Goal: Transaction & Acquisition: Purchase product/service

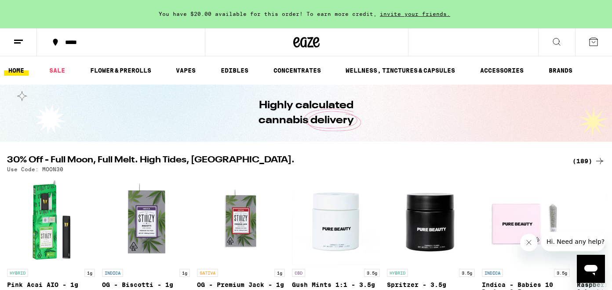
click at [84, 45] on div "*****" at bounding box center [126, 42] width 131 height 6
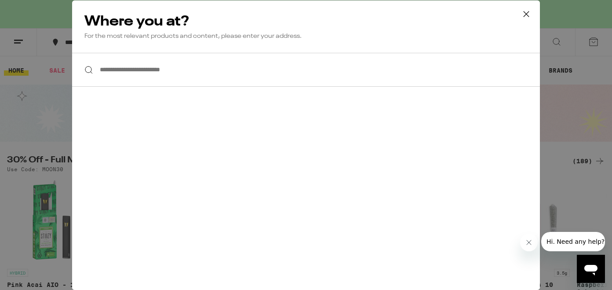
click at [119, 69] on input "**********" at bounding box center [306, 70] width 468 height 34
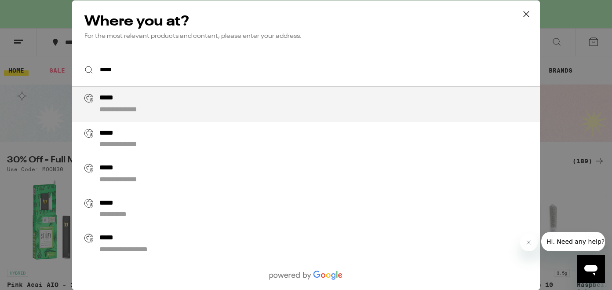
click at [121, 108] on div "**********" at bounding box center [131, 109] width 64 height 9
type input "**********"
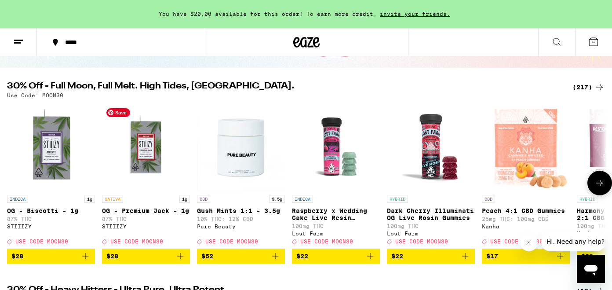
scroll to position [72, 0]
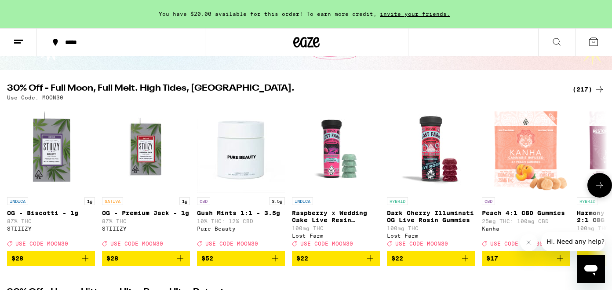
click at [605, 195] on button at bounding box center [599, 185] width 25 height 25
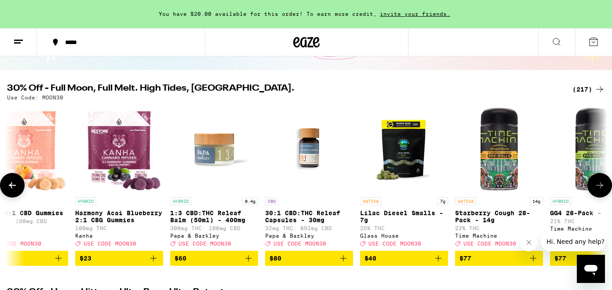
scroll to position [0, 502]
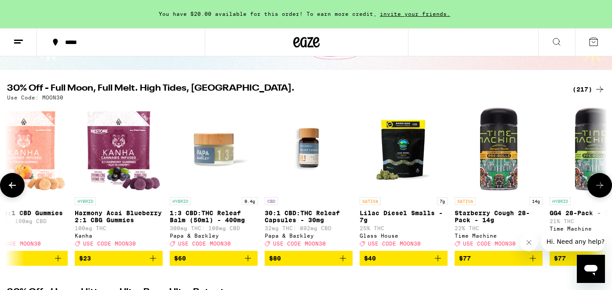
click at [603, 190] on icon at bounding box center [599, 185] width 11 height 11
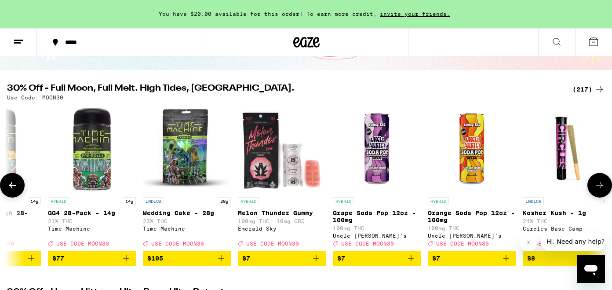
scroll to position [0, 1004]
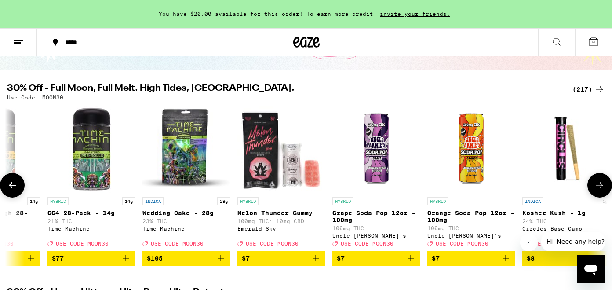
click at [603, 190] on icon at bounding box center [599, 185] width 11 height 11
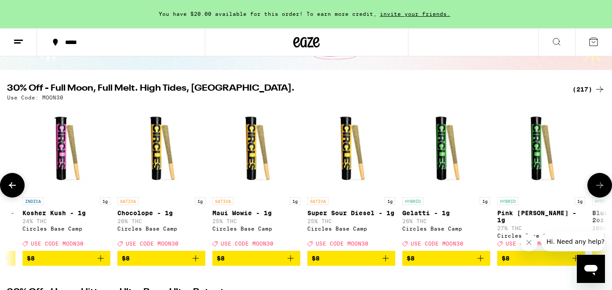
scroll to position [0, 1506]
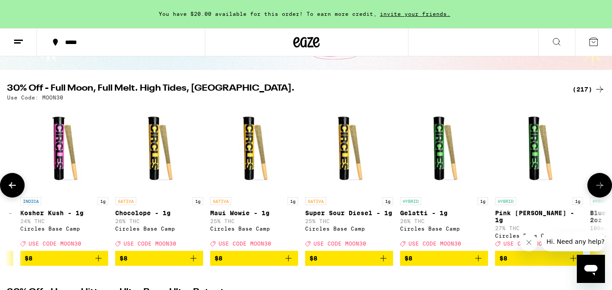
click at [22, 186] on button at bounding box center [12, 185] width 25 height 25
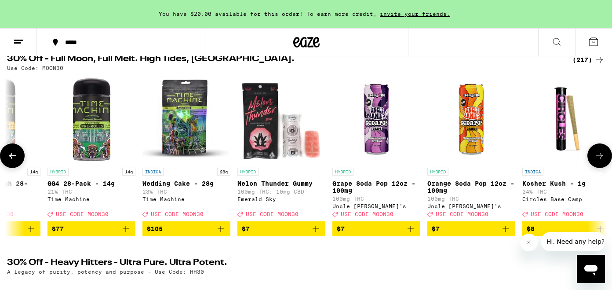
scroll to position [109, 0]
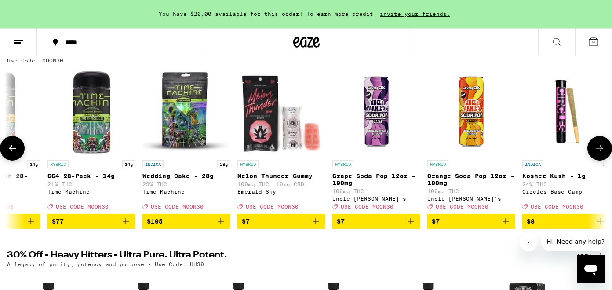
click at [467, 225] on span "$7" at bounding box center [471, 221] width 79 height 11
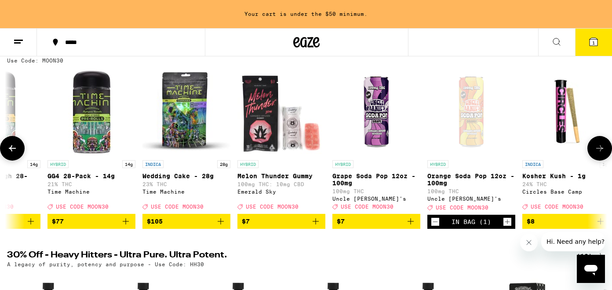
click at [604, 153] on icon at bounding box center [599, 148] width 11 height 11
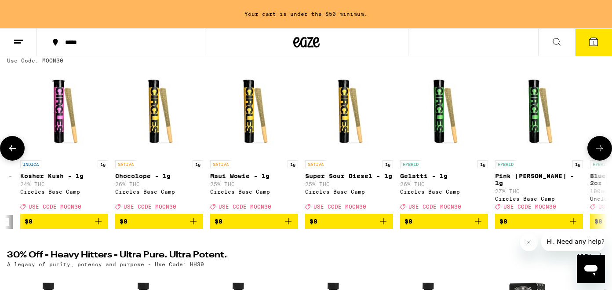
click at [604, 153] on icon at bounding box center [599, 148] width 11 height 11
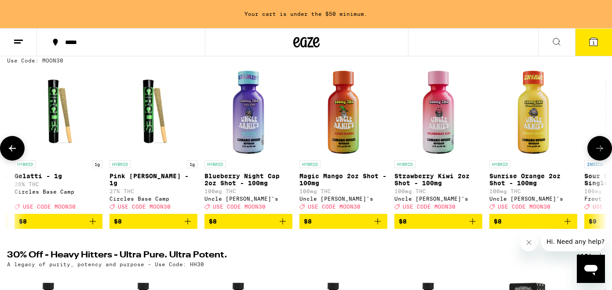
scroll to position [0, 2009]
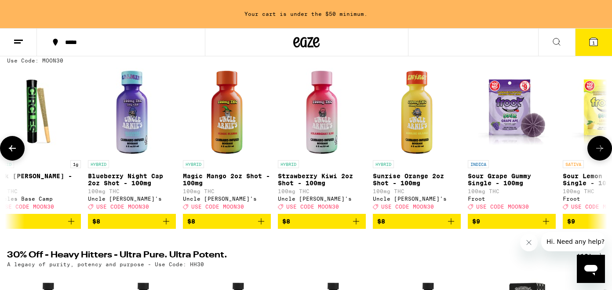
click at [241, 225] on span "$8" at bounding box center [226, 221] width 79 height 11
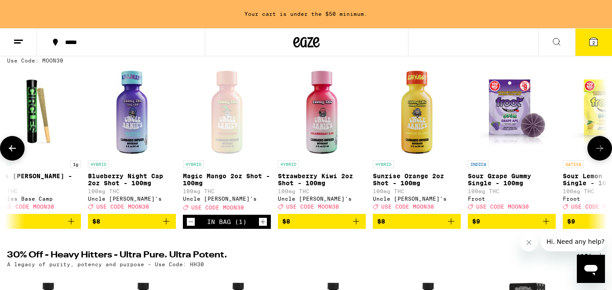
click at [601, 159] on button at bounding box center [599, 148] width 25 height 25
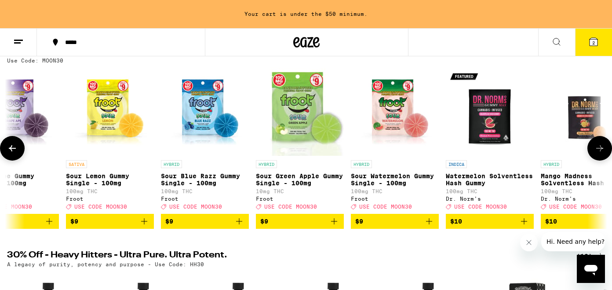
scroll to position [0, 2511]
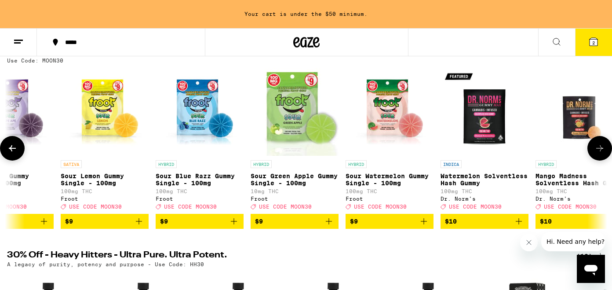
click at [603, 148] on icon at bounding box center [599, 148] width 11 height 11
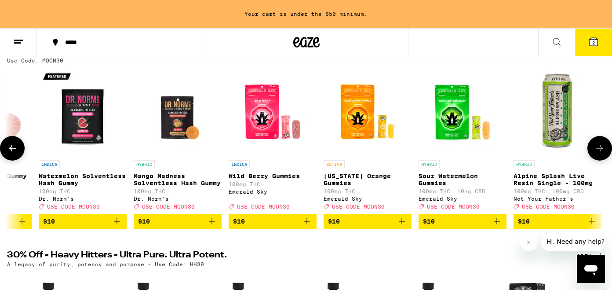
scroll to position [0, 3013]
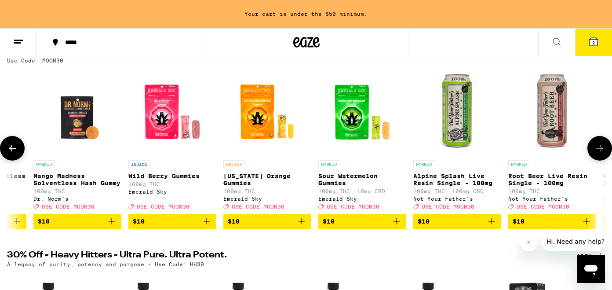
click at [603, 148] on icon at bounding box center [599, 148] width 11 height 11
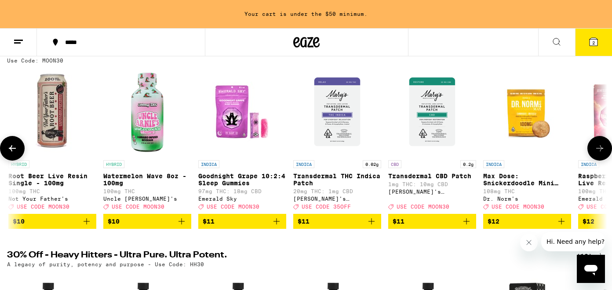
scroll to position [0, 3515]
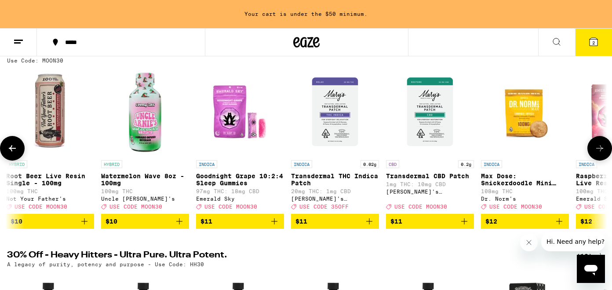
click at [603, 148] on icon at bounding box center [599, 148] width 11 height 11
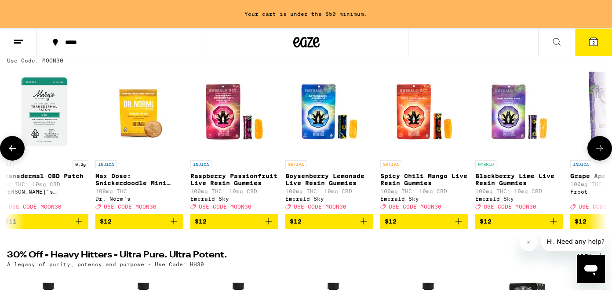
scroll to position [0, 4017]
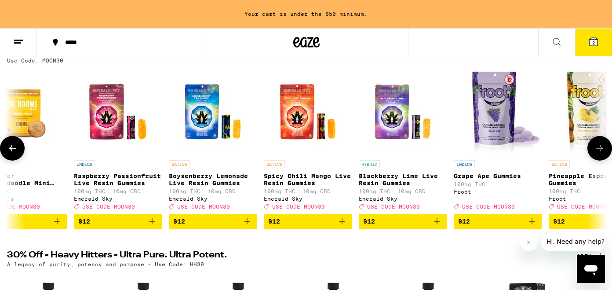
click at [21, 166] on div "INDICA" at bounding box center [23, 164] width 88 height 8
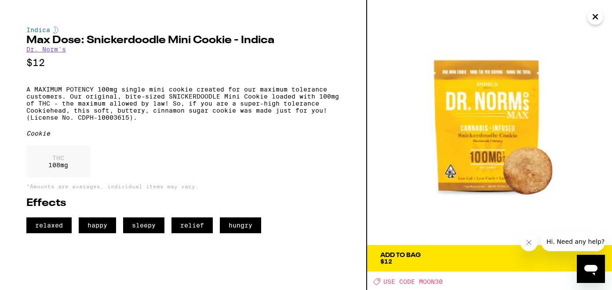
click at [412, 253] on div "Add To Bag" at bounding box center [400, 255] width 40 height 6
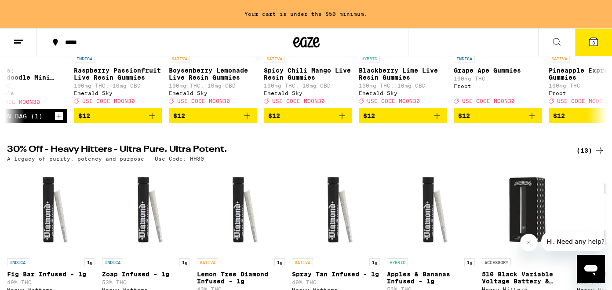
scroll to position [113, 0]
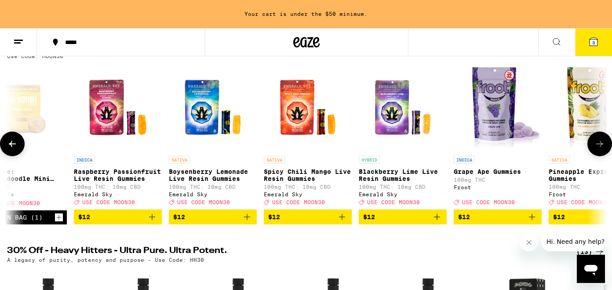
click at [506, 222] on span "$12" at bounding box center [497, 217] width 79 height 11
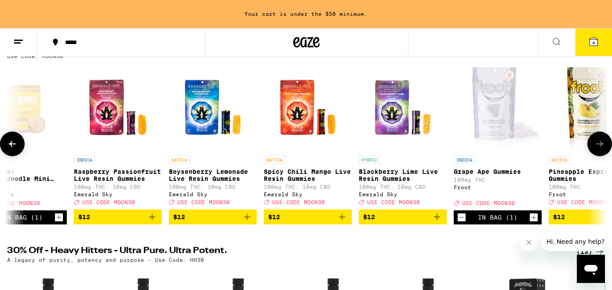
click at [601, 146] on icon at bounding box center [599, 144] width 7 height 6
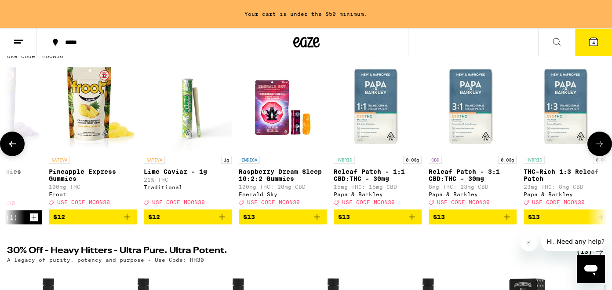
scroll to position [0, 4519]
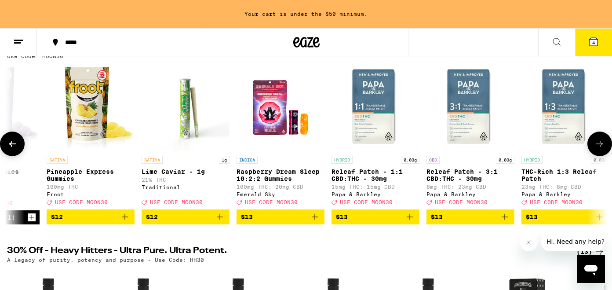
click at [95, 219] on span "$12" at bounding box center [90, 217] width 79 height 11
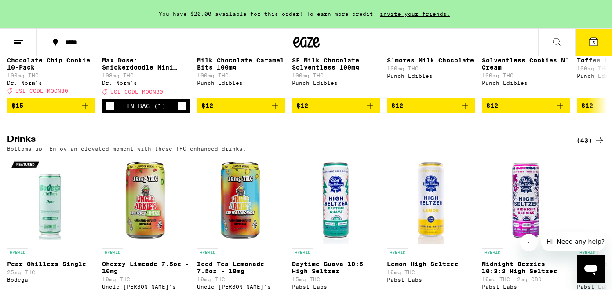
scroll to position [3239, 0]
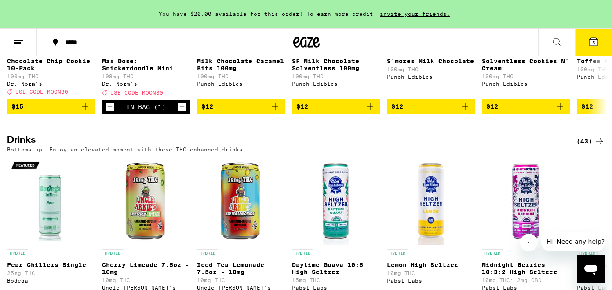
click at [59, 112] on span "$15" at bounding box center [50, 106] width 79 height 11
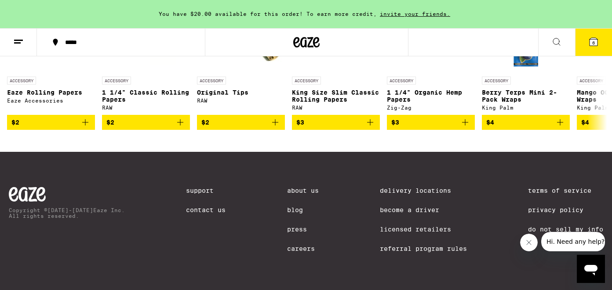
scroll to position [4210, 0]
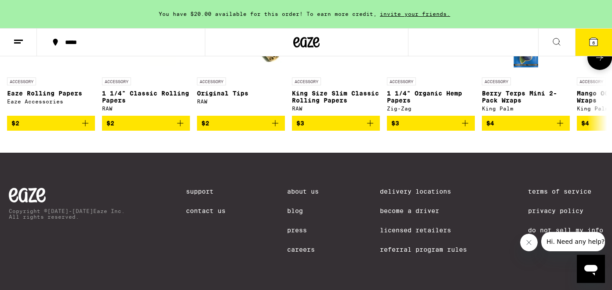
click at [601, 63] on icon at bounding box center [599, 57] width 11 height 11
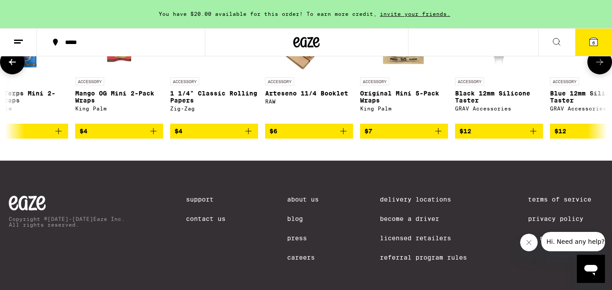
scroll to position [0, 502]
click at [601, 65] on icon at bounding box center [599, 62] width 7 height 6
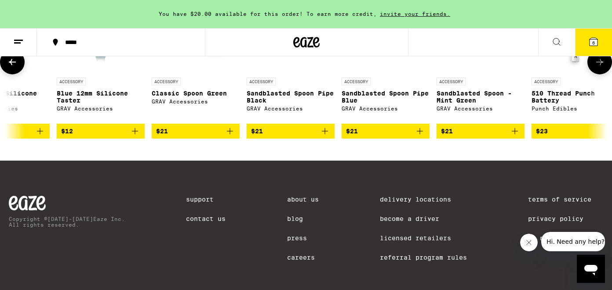
scroll to position [0, 1004]
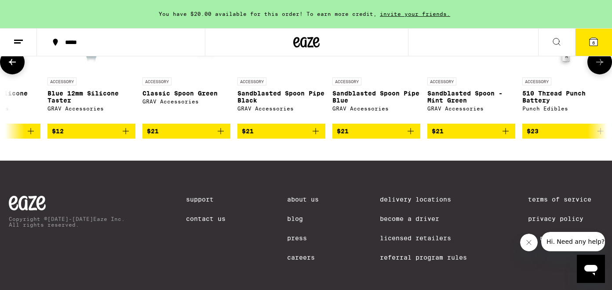
click at [601, 65] on icon at bounding box center [599, 62] width 7 height 6
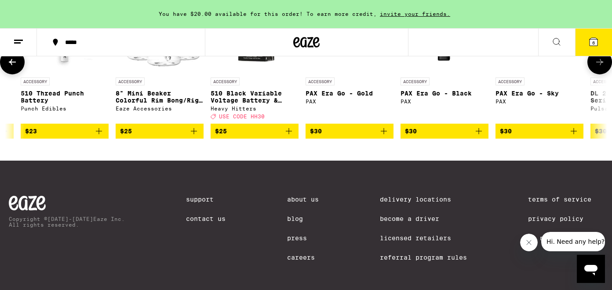
scroll to position [0, 1506]
click at [601, 65] on icon at bounding box center [599, 62] width 7 height 6
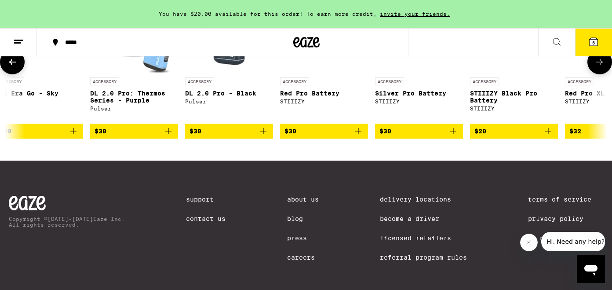
scroll to position [0, 2009]
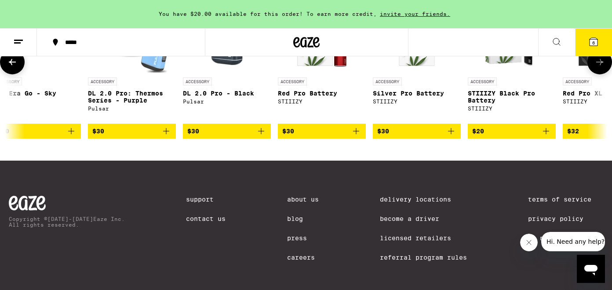
click at [601, 65] on icon at bounding box center [599, 62] width 7 height 6
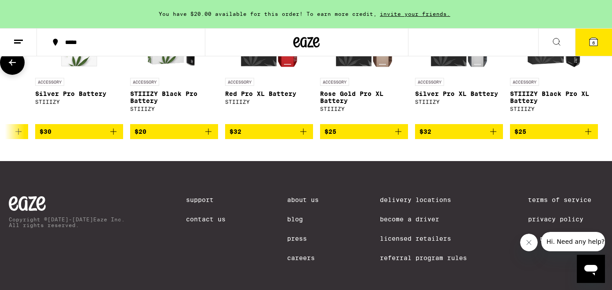
scroll to position [4209, 0]
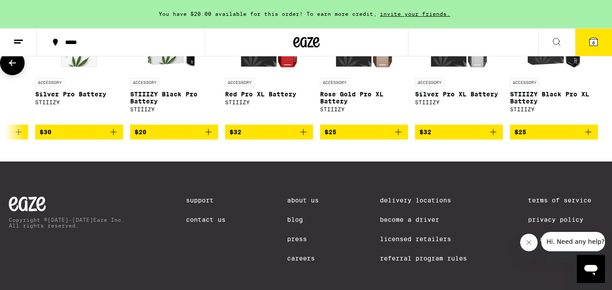
click at [9, 68] on icon at bounding box center [12, 63] width 11 height 11
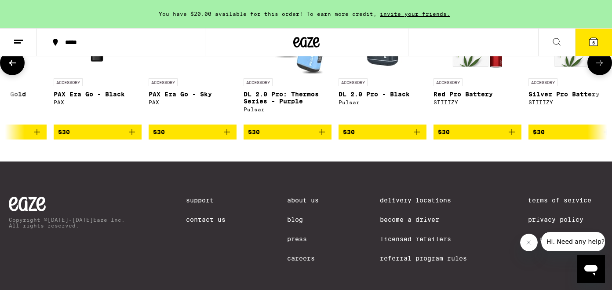
scroll to position [0, 1844]
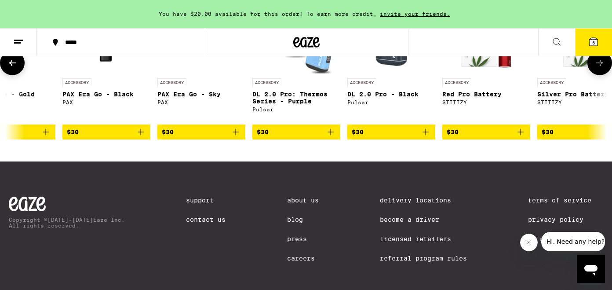
click at [17, 68] on icon at bounding box center [12, 63] width 11 height 11
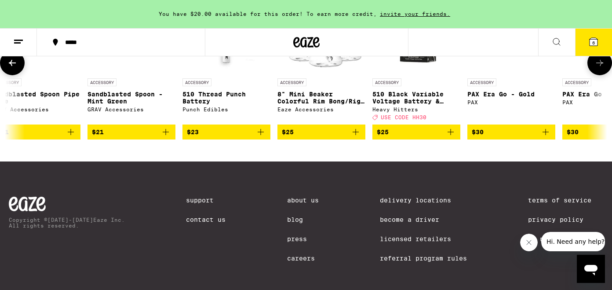
scroll to position [0, 1342]
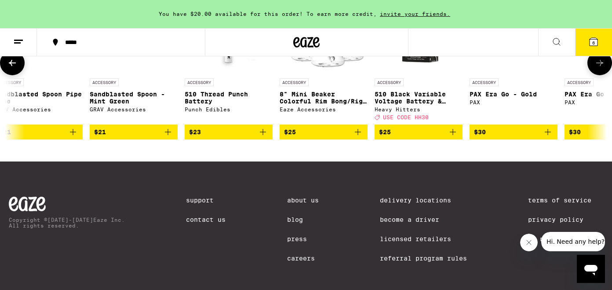
click at [409, 120] on span "USE CODE HH30" at bounding box center [406, 117] width 46 height 6
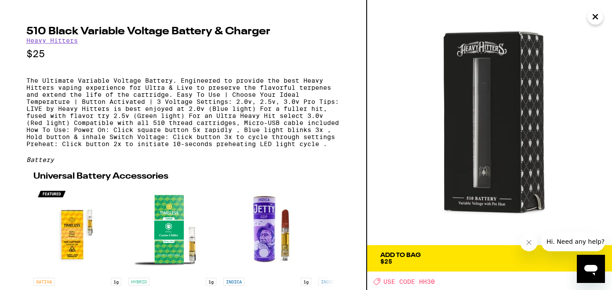
click at [415, 257] on div "Add To Bag" at bounding box center [400, 255] width 40 height 6
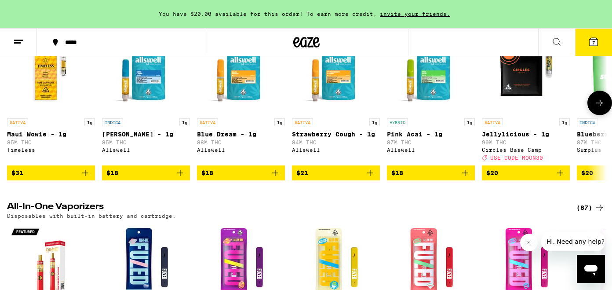
scroll to position [1565, 0]
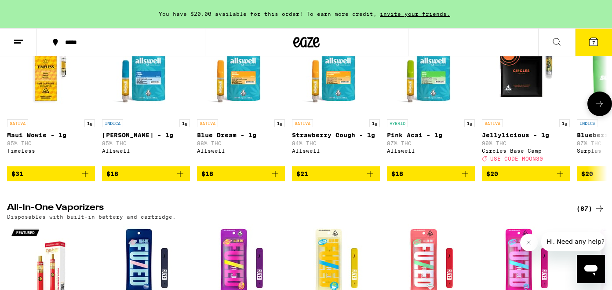
click at [529, 179] on span "$20" at bounding box center [525, 173] width 79 height 11
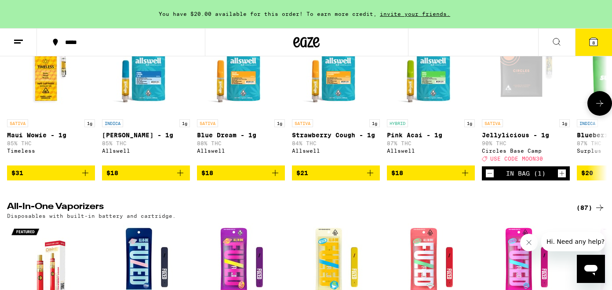
click at [598, 116] on button at bounding box center [599, 103] width 25 height 25
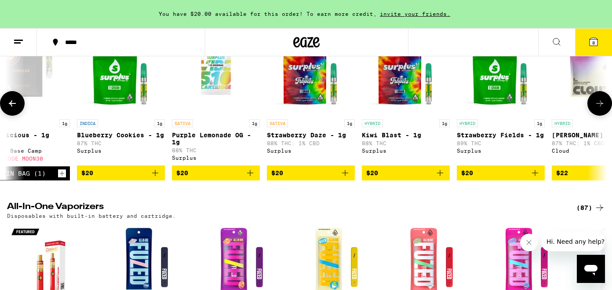
scroll to position [0, 502]
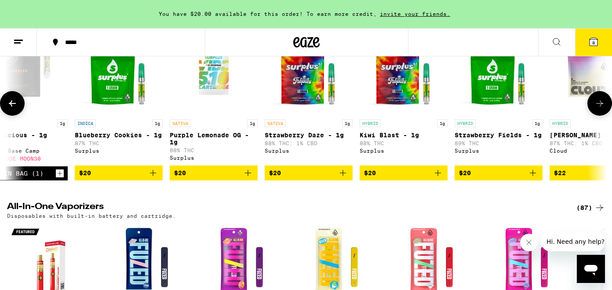
click at [598, 116] on button at bounding box center [599, 103] width 25 height 25
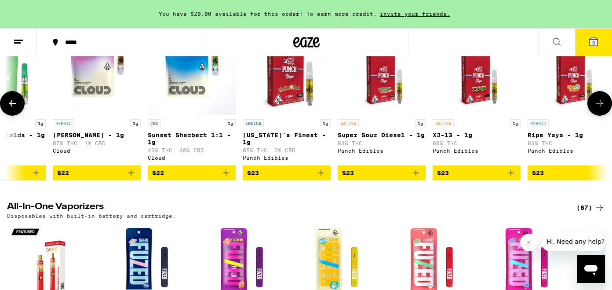
scroll to position [0, 1004]
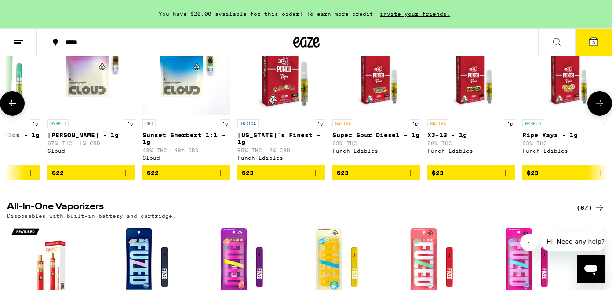
click at [270, 178] on span "$23" at bounding box center [281, 173] width 79 height 11
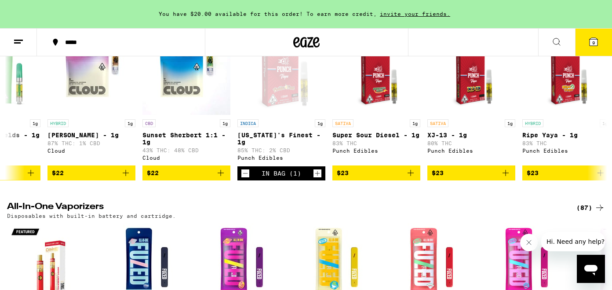
click at [600, 38] on button "9" at bounding box center [593, 42] width 37 height 27
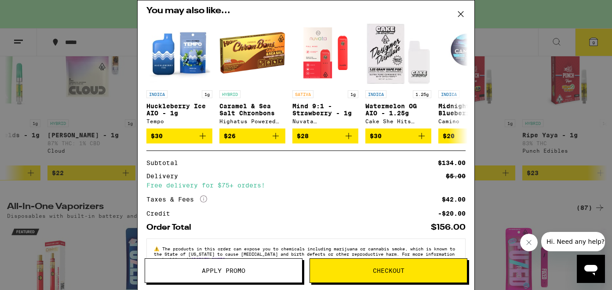
scroll to position [372, 0]
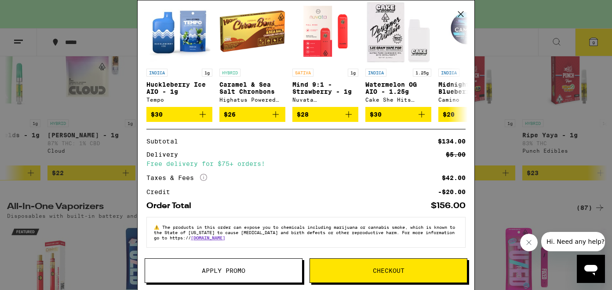
click at [189, 267] on span "Apply Promo" at bounding box center [223, 270] width 157 height 6
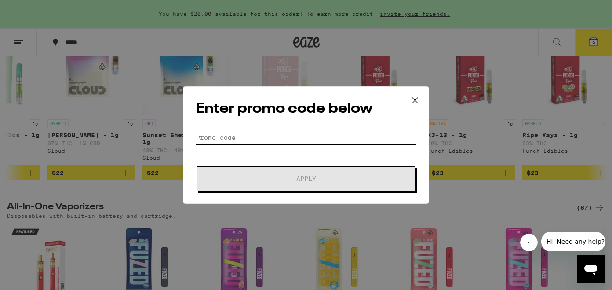
click at [234, 140] on input "Promo Code" at bounding box center [306, 137] width 221 height 13
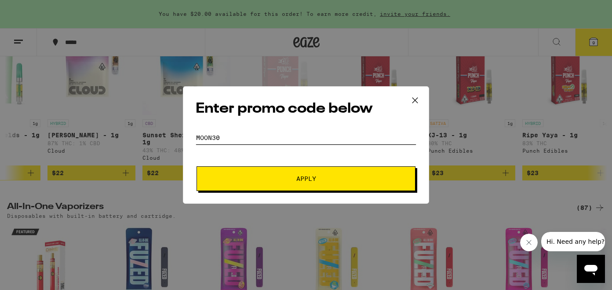
type input "moon30"
click at [260, 167] on button "Apply" at bounding box center [306, 178] width 219 height 25
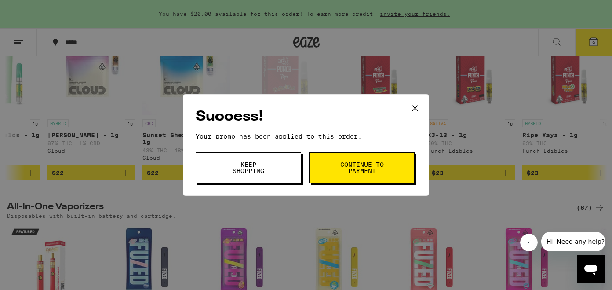
click at [356, 163] on span "Continue to payment" at bounding box center [361, 167] width 45 height 12
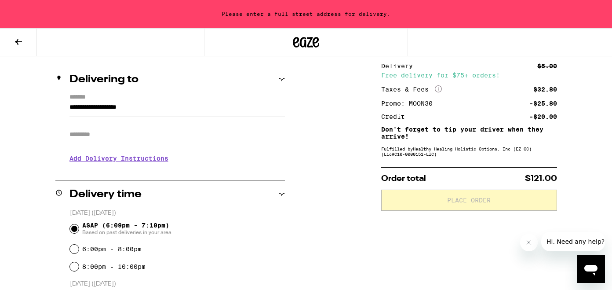
scroll to position [94, 0]
click at [173, 126] on input "Apt/Suite" at bounding box center [176, 134] width 215 height 21
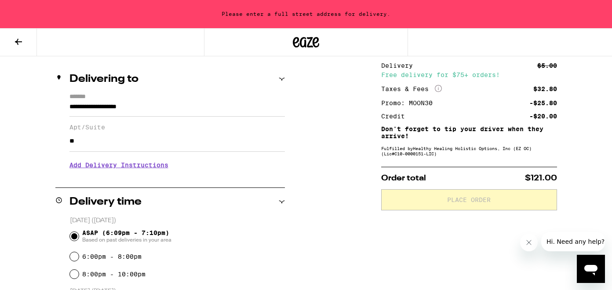
type input "*"
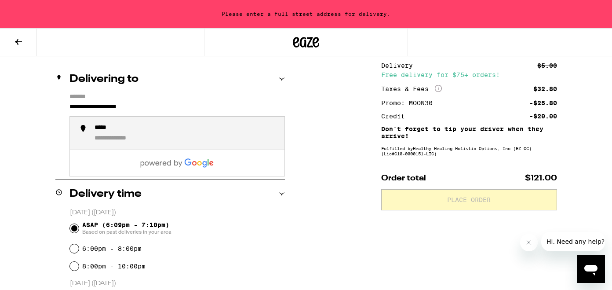
click at [71, 109] on input "**********" at bounding box center [176, 109] width 215 height 15
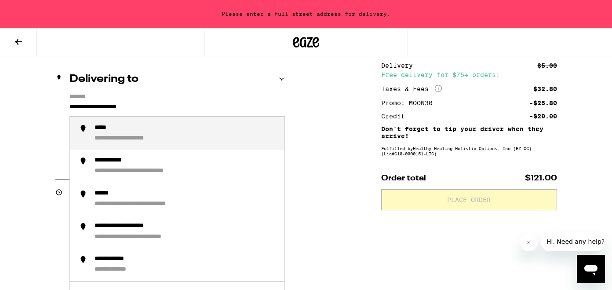
click at [71, 109] on input "**********" at bounding box center [176, 109] width 215 height 15
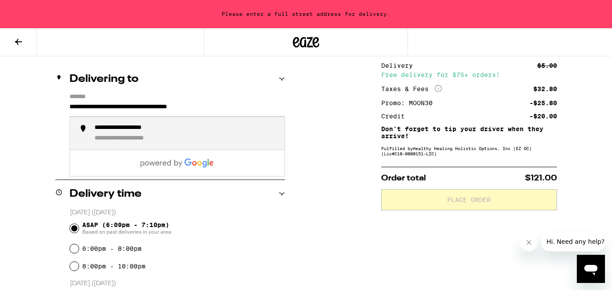
click at [164, 143] on div "**********" at bounding box center [139, 139] width 88 height 8
type input "**********"
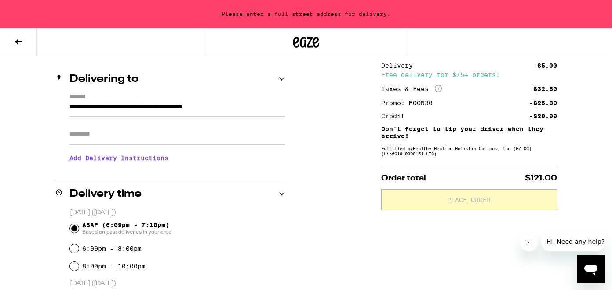
click at [134, 142] on input "Apt/Suite" at bounding box center [176, 134] width 215 height 21
type input "*"
type input "**********"
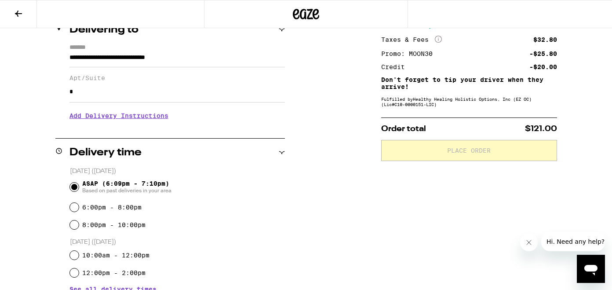
scroll to position [117, 0]
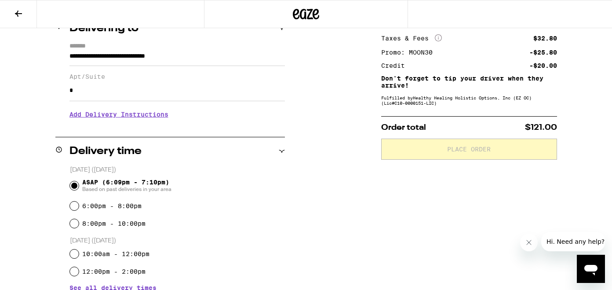
type input "*"
click at [156, 118] on h3 "Add Delivery Instructions" at bounding box center [176, 114] width 215 height 20
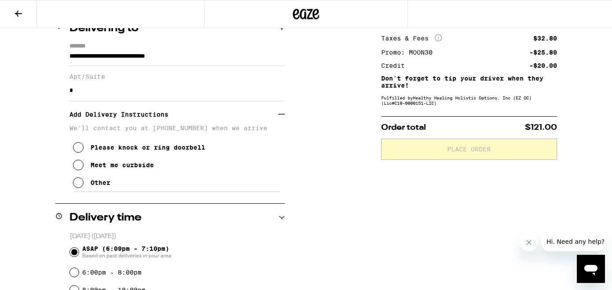
click at [82, 156] on button "Please knock or ring doorbell" at bounding box center [139, 148] width 132 height 18
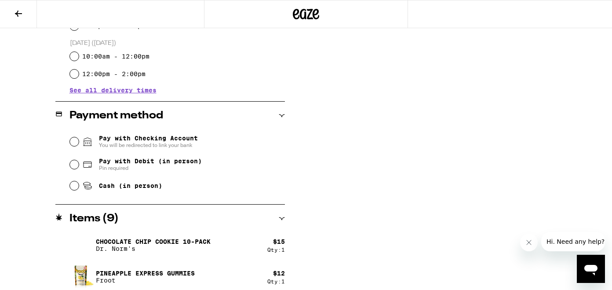
scroll to position [383, 0]
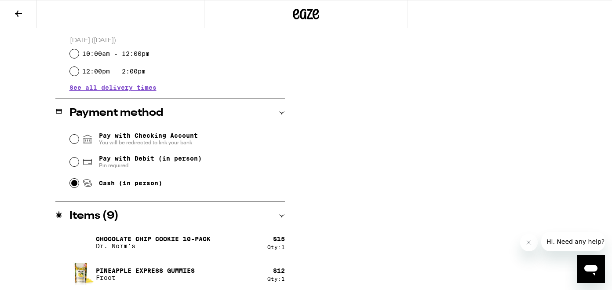
click at [73, 186] on input "Cash (in person)" at bounding box center [74, 183] width 9 height 9
radio input "true"
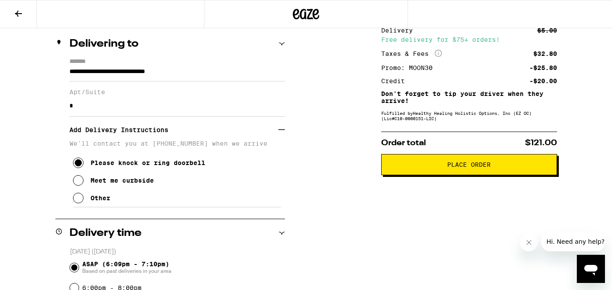
scroll to position [98, 0]
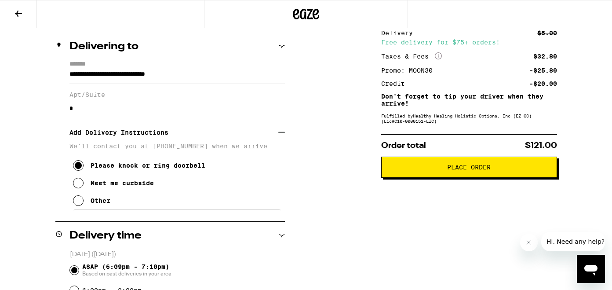
click at [468, 170] on span "Place Order" at bounding box center [469, 167] width 44 height 6
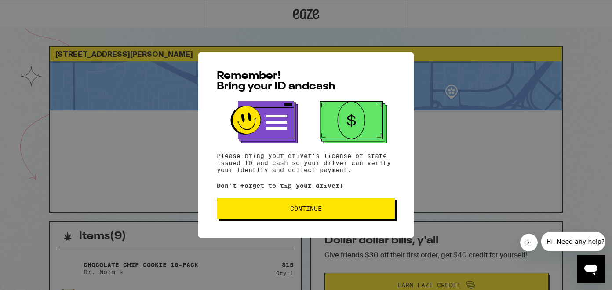
click at [309, 212] on span "Continue" at bounding box center [306, 208] width 32 height 6
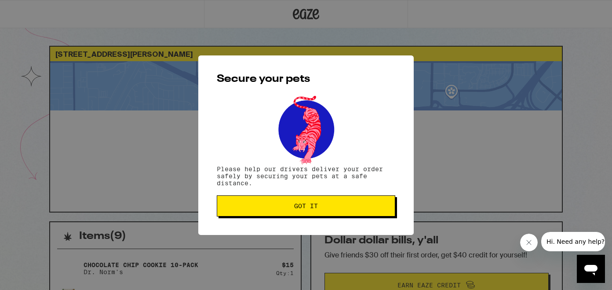
click at [309, 214] on button "Got it" at bounding box center [306, 205] width 179 height 21
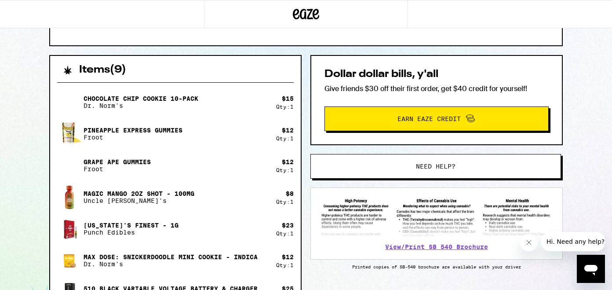
scroll to position [400, 0]
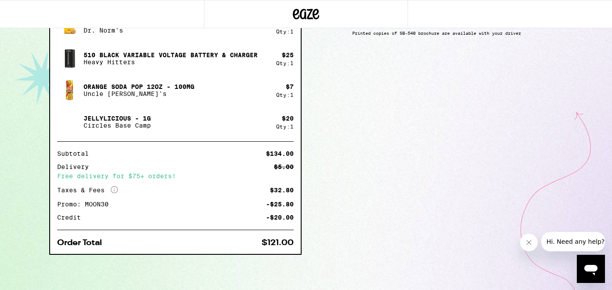
click at [563, 247] on button "Hi. Need any help?" at bounding box center [575, 241] width 69 height 19
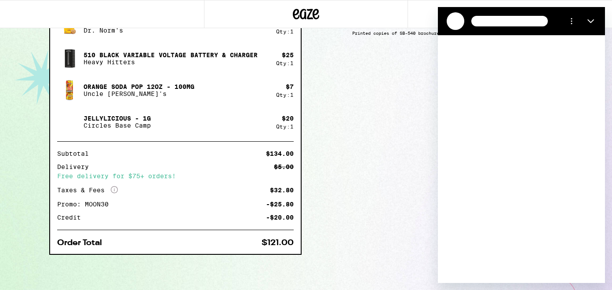
scroll to position [0, 0]
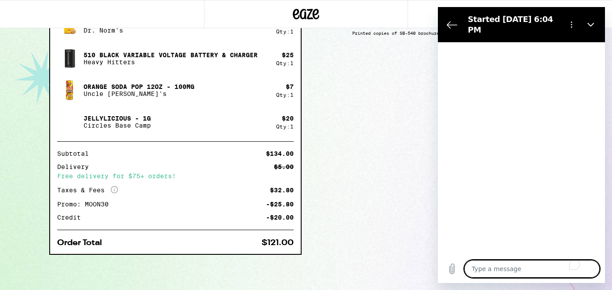
type textarea "x"
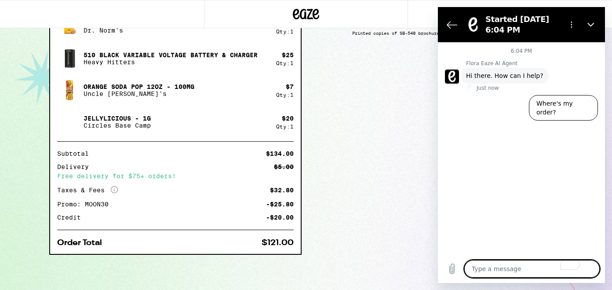
type textarea "H"
type textarea "x"
type textarea "Hi"
type textarea "x"
type textarea "Hi!"
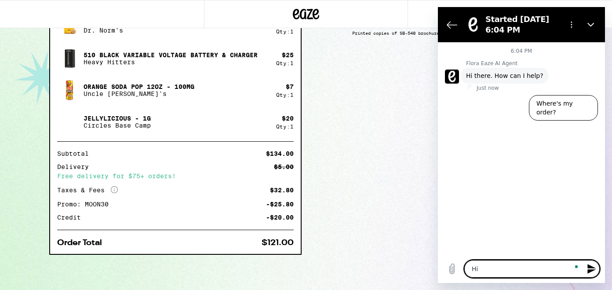
type textarea "x"
type textarea "Hi!"
type textarea "x"
type textarea "Hi! I"
type textarea "x"
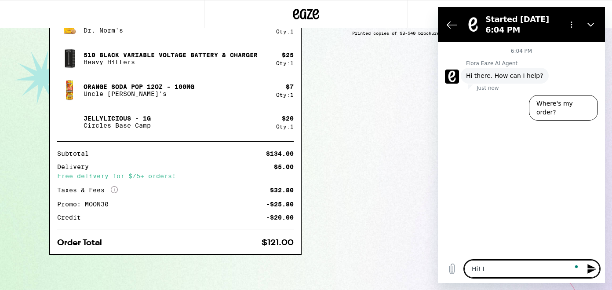
type textarea "Hi! I"
type textarea "x"
type textarea "Hi! I t"
type textarea "x"
type textarea "Hi! I th"
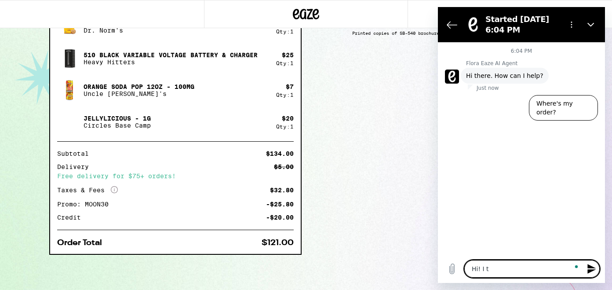
type textarea "x"
type textarea "Hi! I thi"
type textarea "x"
type textarea "Hi! I thin"
type textarea "x"
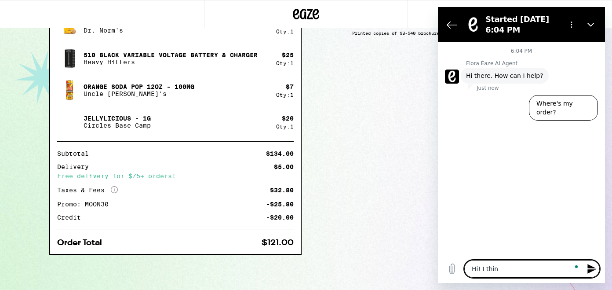
type textarea "Hi! I think"
type textarea "x"
type textarea "Hi! I think"
type textarea "x"
type textarea "Hi! I think m"
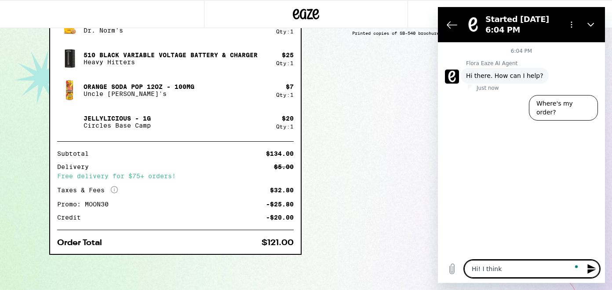
type textarea "x"
type textarea "Hi! I think my"
type textarea "x"
type textarea "Hi! I think my"
type textarea "x"
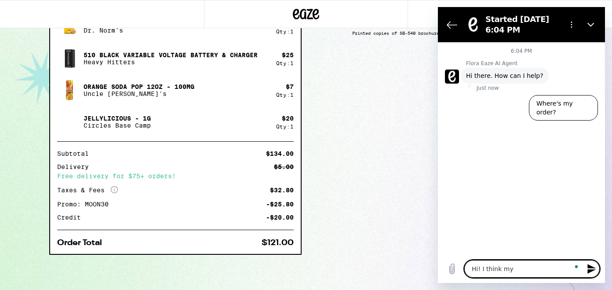
type textarea "Hi! I think my o"
type textarea "x"
type textarea "Hi! I think my or"
type textarea "x"
type textarea "Hi! I think my ord"
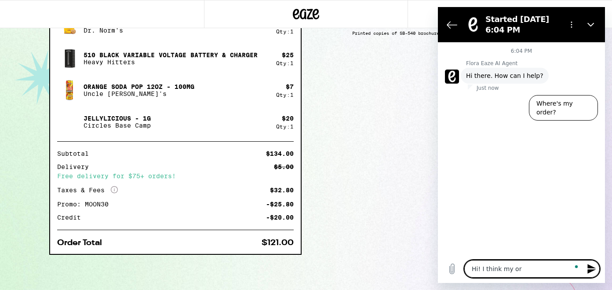
type textarea "x"
type textarea "Hi! I think my orde"
type textarea "x"
type textarea "Hi! I think my order"
type textarea "x"
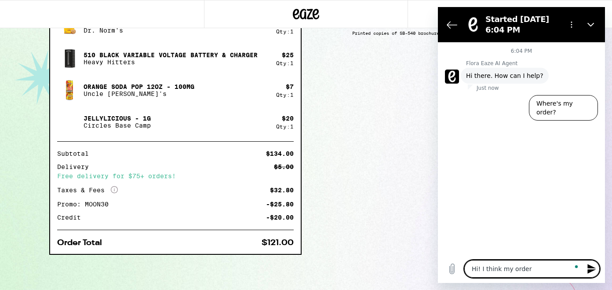
type textarea "Hi! I think my order"
type textarea "x"
type textarea "Hi! I think my order w"
type textarea "x"
type textarea "Hi! I think my order wa"
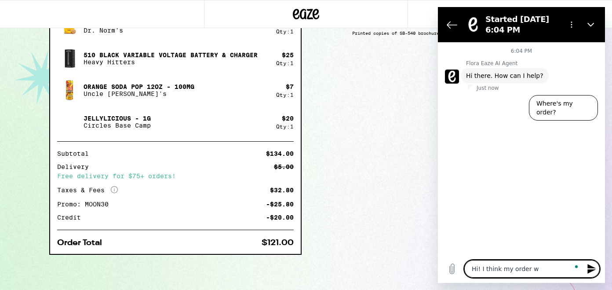
type textarea "x"
type textarea "Hi! I think my order was"
type textarea "x"
type textarea "Hi! I think my order was"
type textarea "x"
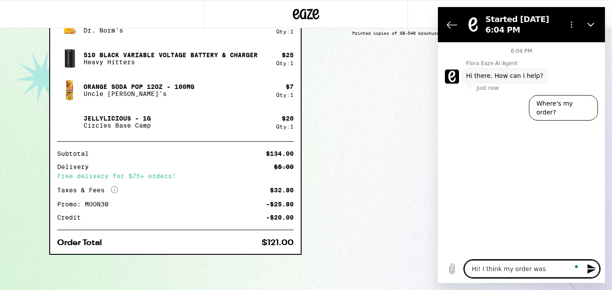
type textarea "Hi! I think my order was h"
type textarea "x"
type textarea "Hi! I think my order was he"
type textarea "x"
type textarea "Hi! I think my order was her"
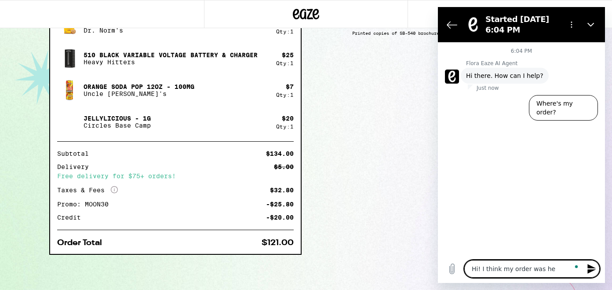
type textarea "x"
type textarea "Hi! I think my order was here"
type textarea "x"
type textarea "Hi! I think my order was here"
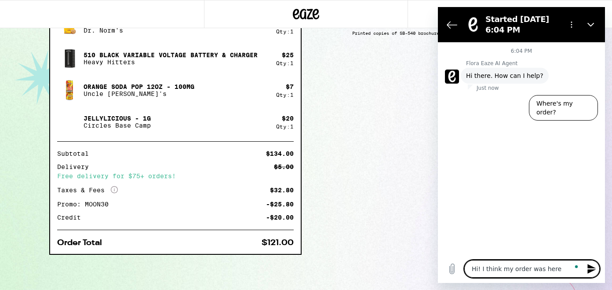
type textarea "x"
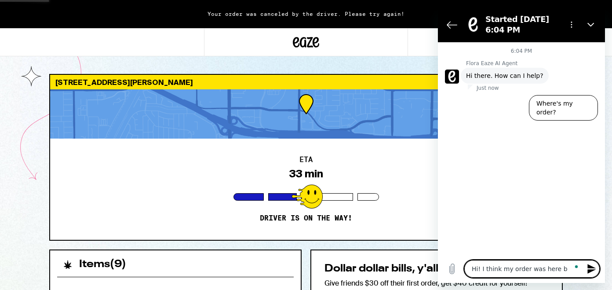
type textarea "Hi! I think my order was here bu"
type textarea "x"
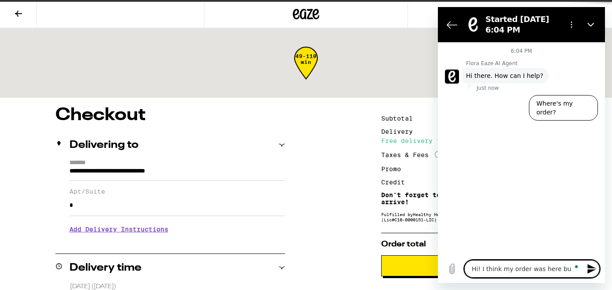
type textarea "Hi! I think my order was here but"
type textarea "x"
type textarea "Hi! I think my order was here but"
type textarea "x"
type textarea "Hi! I think my order was here but h"
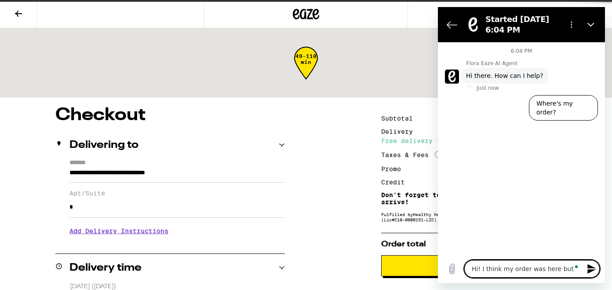
type textarea "x"
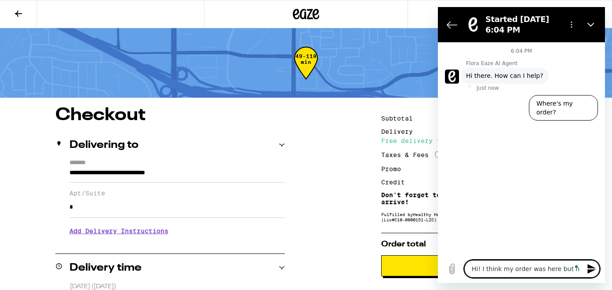
type textarea "Hi! I think my order was here but he"
type textarea "x"
type textarea "Hi! I think my order was here but he"
type textarea "x"
type textarea "Hi! I think my order was here but he c"
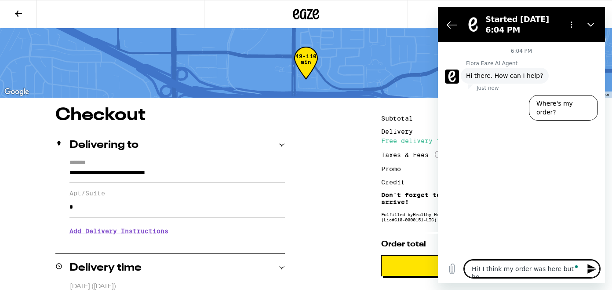
type textarea "x"
type textarea "Hi! I think my order was here but he co"
type textarea "x"
type textarea "Hi! I think my order was here but he cou"
type textarea "x"
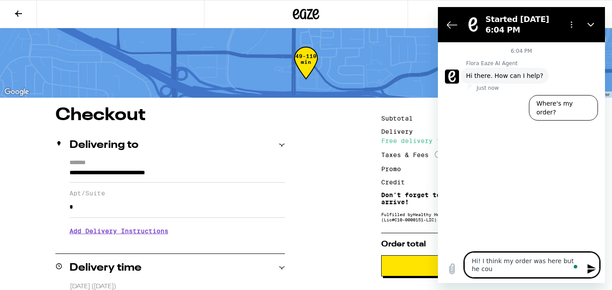
type textarea "Hi! I think my order was here but he coul"
type textarea "x"
type textarea "Hi! I think my order was here but he could"
type textarea "x"
type textarea "Hi! I think my order was here but he couldn"
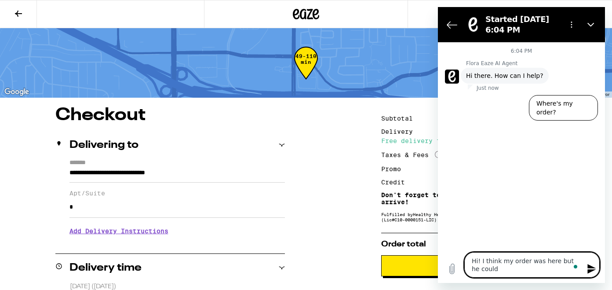
type textarea "x"
type textarea "Hi! I think my order was here but he couldnt"
type textarea "x"
type textarea "Hi! I think my order was here but he couldnt"
type textarea "x"
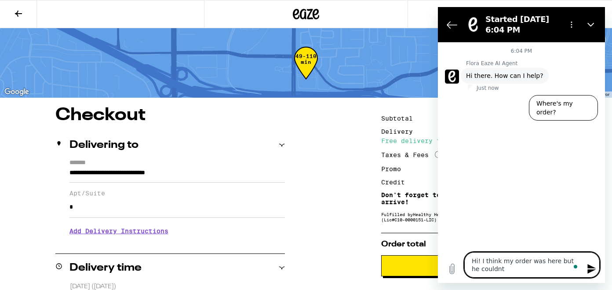
type textarea "Hi! I think my order was here but he couldnt g"
type textarea "x"
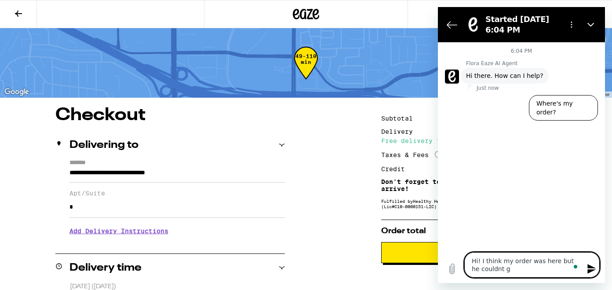
type textarea "Hi! I think my order was here but he couldnt ge"
type textarea "x"
type textarea "Hi! I think my order was here but he couldnt get"
type textarea "x"
type textarea "Hi! I think my order was here but he couldnt get"
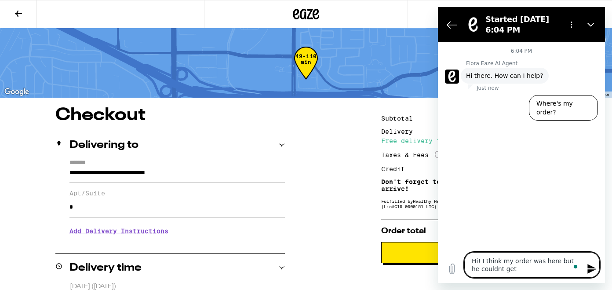
type textarea "x"
type textarea "Hi! I think my order was here but he couldnt get t"
type textarea "x"
type textarea "Hi! I think my order was here but he couldnt get to"
type textarea "x"
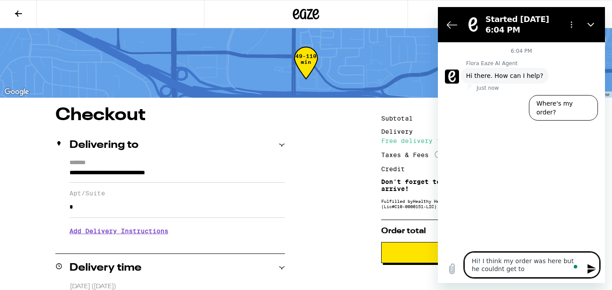
type textarea "Hi! I think my order was here but he couldnt get to"
type textarea "x"
type textarea "Hi! I think my order was here but he couldnt get to m"
type textarea "x"
type textarea "Hi! I think my order was here but he couldnt get to me"
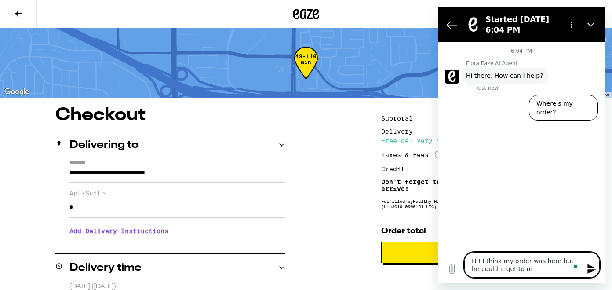
type textarea "x"
type textarea "Hi! I think my order was here but he couldnt get to me."
type textarea "x"
type textarea "Hi! I think my order was here but he couldnt get to me."
type textarea "x"
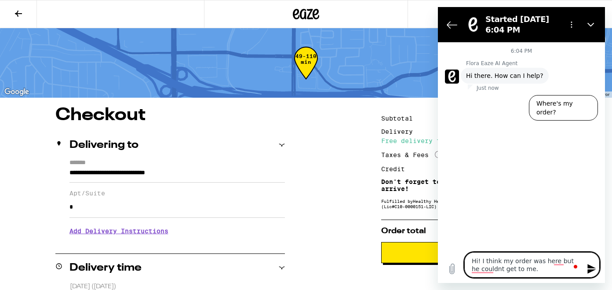
type textarea "Hi! I think my order was here but he couldnt get to me. I"
type textarea "x"
type textarea "Hi! I think my order was here but he couldnt get to me. I"
type textarea "x"
type textarea "Hi! I think my order was here but he couldnt get to me. I d"
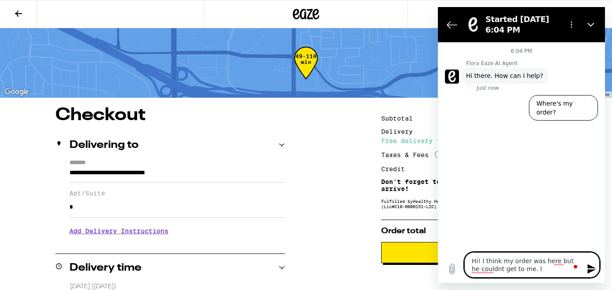
type textarea "x"
type textarea "Hi! I think my order was here but he couldnt get to me. I do"
type textarea "x"
type textarea "Hi! I think my order was here but he couldnt get to me. I d"
type textarea "x"
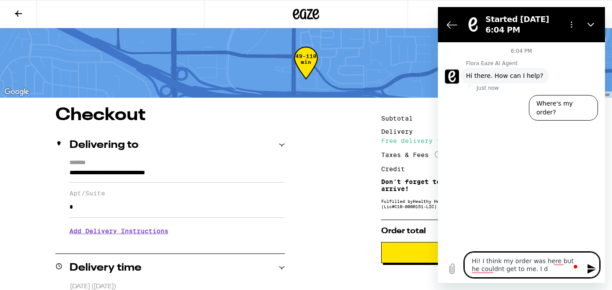
type textarea "Hi! I think my order was here but he couldnt get to me. I dd"
type textarea "x"
type textarea "Hi! I think my order was here but he couldnt get to me. I ddi"
type textarea "x"
type textarea "Hi! I think my order was here but he couldnt get to me. I dd"
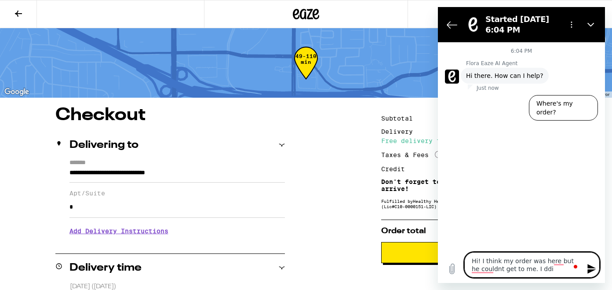
type textarea "x"
type textarea "Hi! I think my order was here but he couldnt get to me. I d"
type textarea "x"
type textarea "Hi! I think my order was here but he couldnt get to me. I di"
type textarea "x"
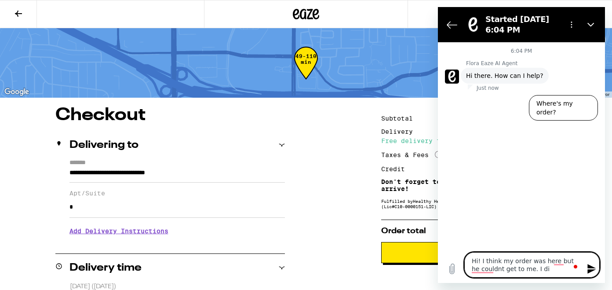
type textarea "Hi! I think my order was here but he couldnt get to me. I did"
type textarea "x"
type textarea "Hi! I think my order was here but he couldnt get to me. I didn"
type textarea "x"
type textarea "Hi! I think my order was here but he couldnt get to me. I didn"
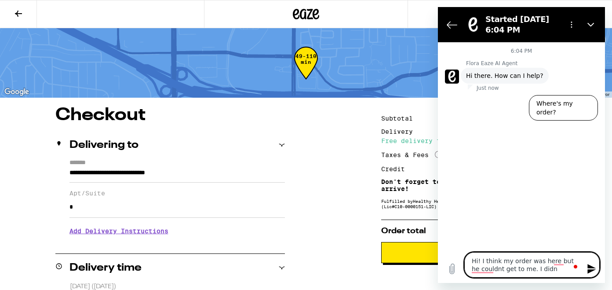
type textarea "x"
type textarea "Hi! I think my order was here but he couldnt get to me. I didn"
type textarea "x"
type textarea "Hi! I think my order was here but he couldnt get to me. I didnt"
type textarea "x"
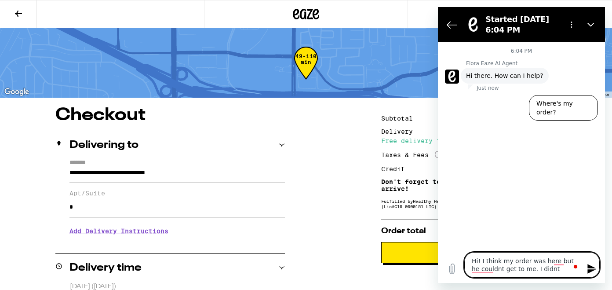
type textarea "Hi! I think my order was here but he couldnt get to me. I didnt"
type textarea "x"
type textarea "Hi! I think my order was here but he couldnt get to me. I didnt s"
type textarea "x"
type textarea "Hi! I think my order was here but he couldnt get to me. I didnt se"
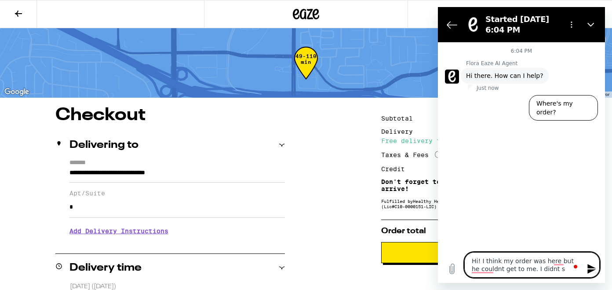
type textarea "x"
type textarea "Hi! I think my order was here but he couldnt get to me. I didnt see"
type textarea "x"
type textarea "Hi! I think my order was here but he couldnt get to me. I didnt see"
type textarea "x"
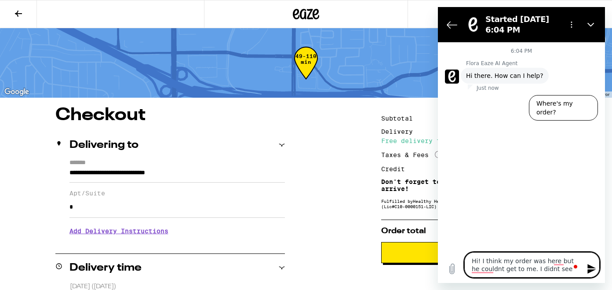
type textarea "Hi! I think my order was here but he couldnt get to me. I didnt see h"
type textarea "x"
type textarea "Hi! I think my order was here but he couldnt get to me. I didnt see hi"
type textarea "x"
type textarea "Hi! I think my order was here but he couldnt get to me. I didnt see him"
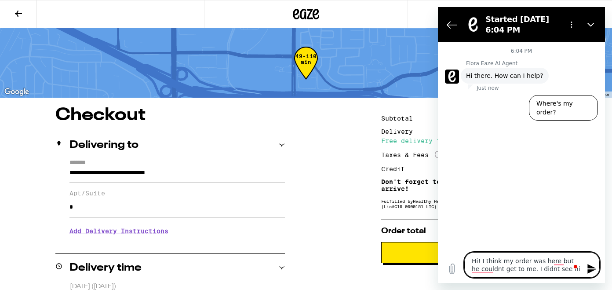
type textarea "x"
type textarea "Hi! I think my order was here but he couldnt get to me. I didnt see him"
type textarea "x"
type textarea "Hi! I think my order was here but he couldnt get to me. I didnt see him t"
type textarea "x"
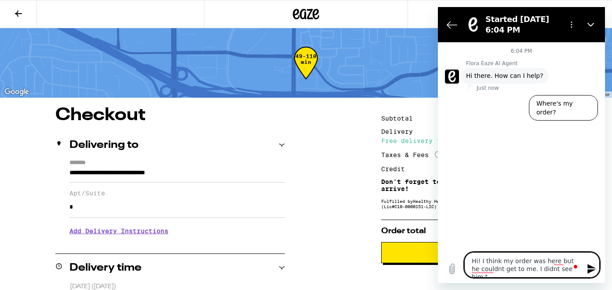
type textarea "Hi! I think my order was here but he couldnt get to me. I didnt see him tr"
type textarea "x"
type textarea "Hi! I think my order was here but he couldnt get to me. I didnt see him try"
type textarea "x"
type textarea "Hi! I think my order was here but he couldnt get to me. I didnt see him try"
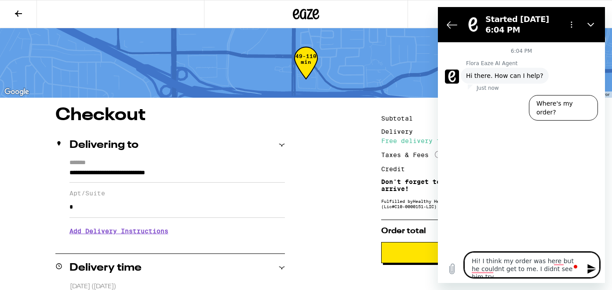
type textarea "x"
type textarea "Hi! I think my order was here but he couldnt get to me. I didnt see him try t"
type textarea "x"
type textarea "Hi! I think my order was here but he couldnt get to me. I didnt see him try to"
type textarea "x"
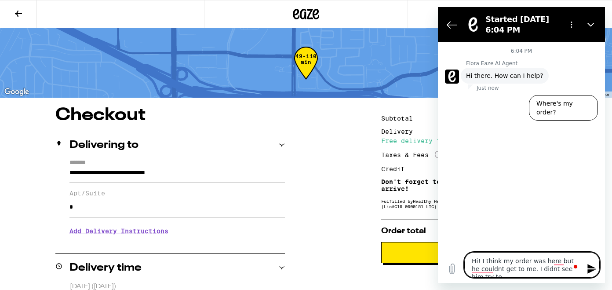
type textarea "Hi! I think my order was here but he couldnt get to me. I didnt see him try to"
type textarea "x"
type textarea "Hi! I think my order was here but he couldnt get to me. I didnt see him try to c"
type textarea "x"
type textarea "Hi! I think my order was here but he couldnt get to me. I didnt see him try to …"
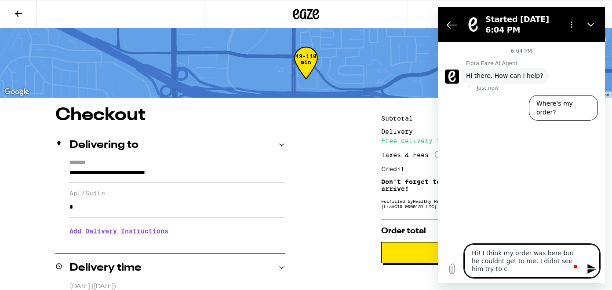
type textarea "x"
type textarea "Hi! I think my order was here but he couldnt get to me. I didnt see him try to …"
type textarea "x"
type textarea "Hi! I think my order was here but he couldnt get to me. I didnt see him try to …"
type textarea "x"
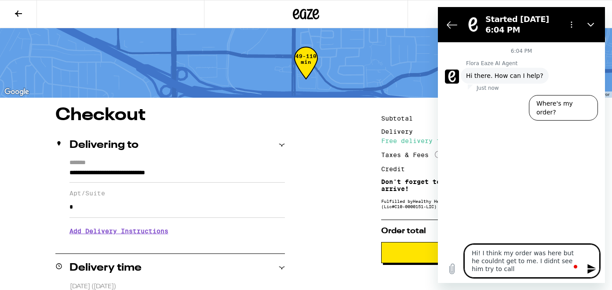
type textarea "Hi! I think my order was here but he couldnt get to me. I didnt see him try to …"
type textarea "x"
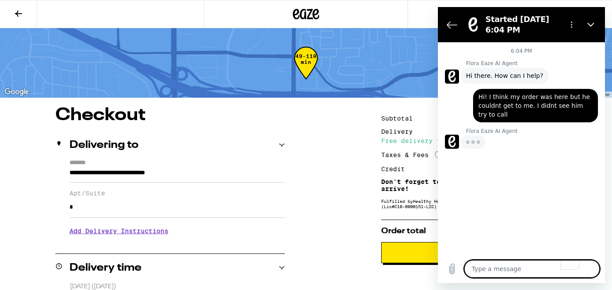
scroll to position [217, 0]
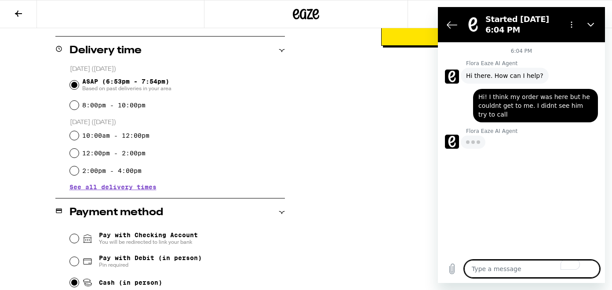
type textarea "x"
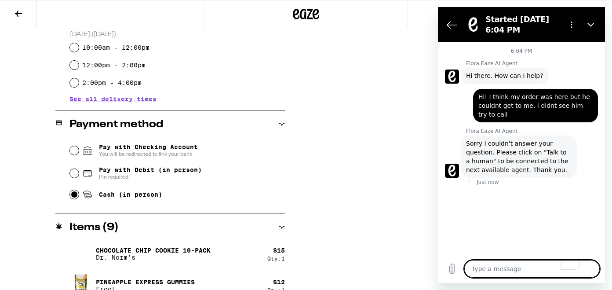
scroll to position [306, 0]
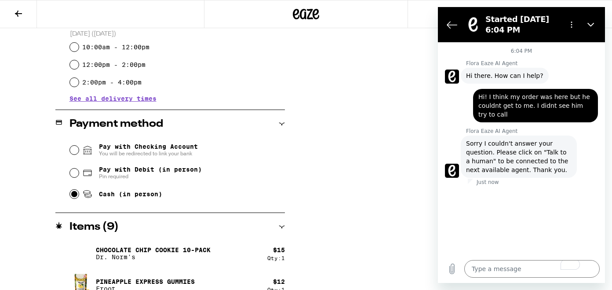
drag, startPoint x: 506, startPoint y: 120, endPoint x: 485, endPoint y: 105, distance: 26.0
click at [485, 105] on div "says: Hi! I think my order was here but he couldnt get to me. I didnt see him t…" at bounding box center [535, 105] width 125 height 33
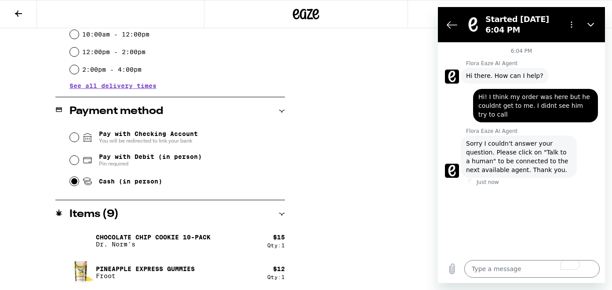
scroll to position [318, 0]
click at [503, 263] on textarea "To enrich screen reader interactions, please activate Accessibility in Grammarl…" at bounding box center [531, 269] width 135 height 18
click at [471, 228] on div "6:04 PM Flora Eaze AI Agent Flora Eaze AI Agent says: Hi there. How can I help?…" at bounding box center [521, 148] width 167 height 212
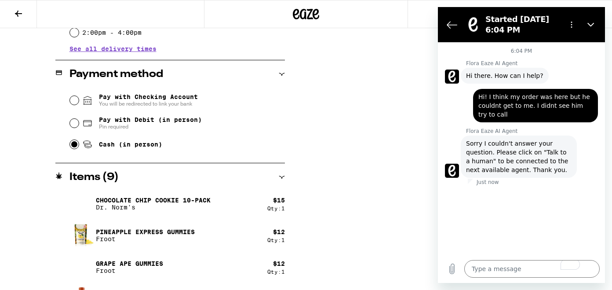
click at [453, 164] on figure at bounding box center [452, 171] width 14 height 14
click at [452, 29] on icon "Back to the conversation list" at bounding box center [452, 24] width 11 height 11
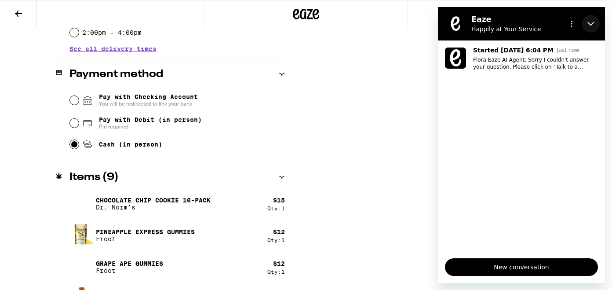
click at [591, 22] on icon "Close" at bounding box center [590, 23] width 7 height 7
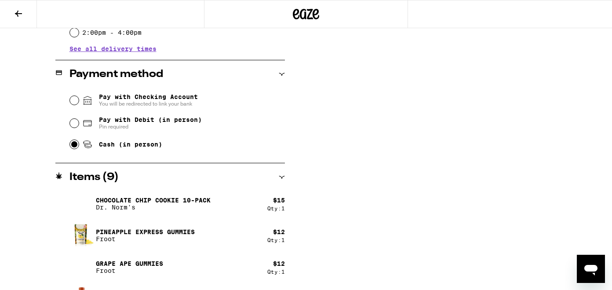
click at [587, 271] on icon "Open messaging window" at bounding box center [591, 269] width 16 height 16
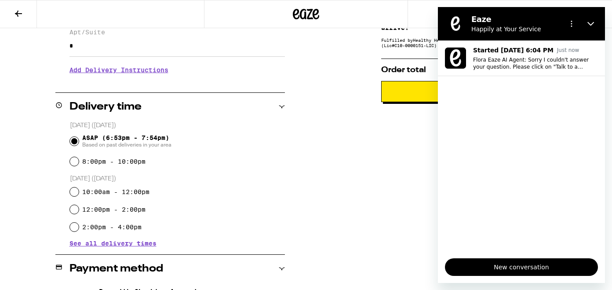
scroll to position [0, 0]
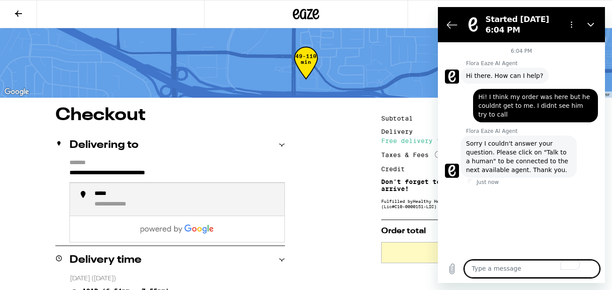
click at [73, 173] on input "**********" at bounding box center [176, 175] width 215 height 15
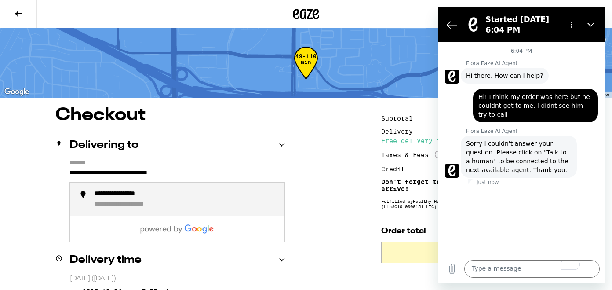
click at [81, 174] on input "**********" at bounding box center [176, 175] width 215 height 15
click at [102, 198] on div "**********" at bounding box center [133, 194] width 76 height 8
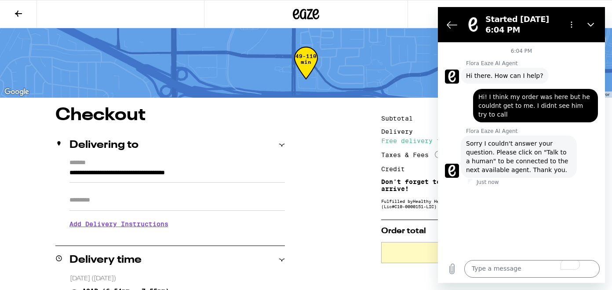
type input "**********"
click at [98, 208] on input "Apt/Suite" at bounding box center [176, 200] width 215 height 21
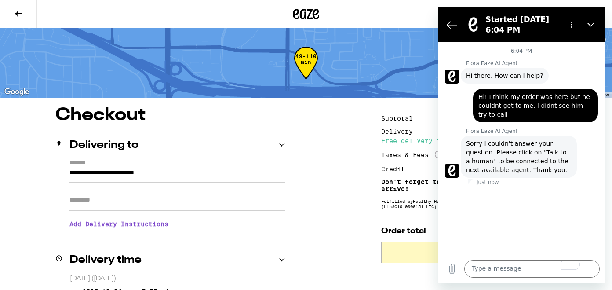
type input "*****"
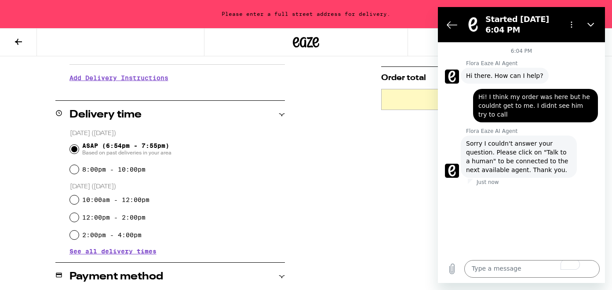
scroll to position [306, 0]
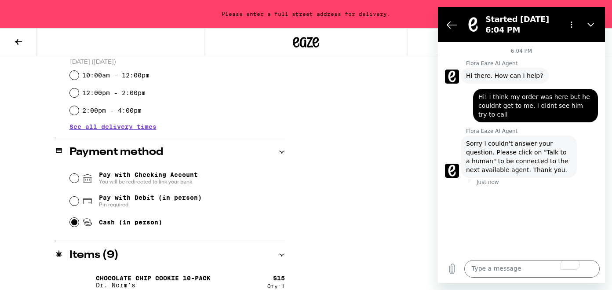
click at [74, 224] on input "Cash (in person)" at bounding box center [74, 222] width 9 height 9
radio input "true"
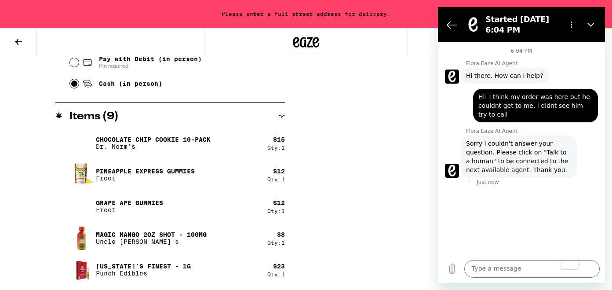
scroll to position [570, 0]
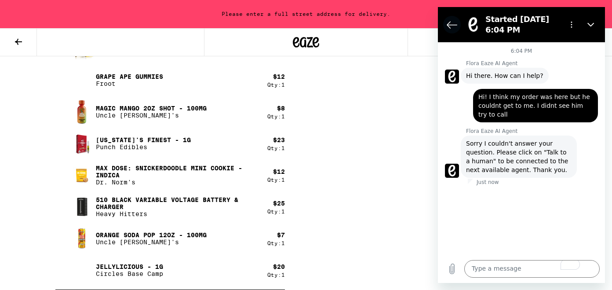
click at [448, 27] on icon "Back to the conversation list" at bounding box center [452, 24] width 11 height 11
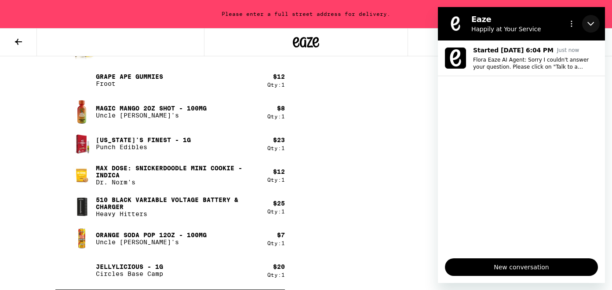
click at [592, 23] on icon "Close" at bounding box center [590, 24] width 7 height 4
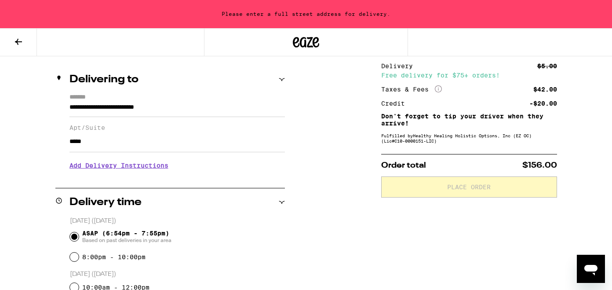
scroll to position [0, 0]
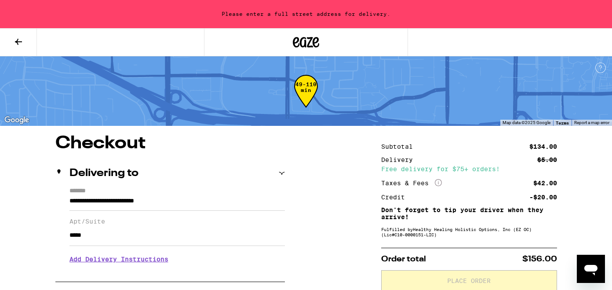
click at [22, 44] on icon at bounding box center [18, 41] width 11 height 11
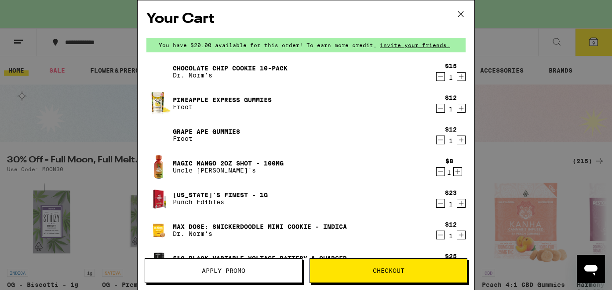
click at [234, 269] on span "Apply Promo" at bounding box center [224, 270] width 44 height 6
click at [233, 272] on span "Apply Promo" at bounding box center [224, 270] width 44 height 6
click at [252, 271] on span "Apply Promo" at bounding box center [223, 270] width 157 height 6
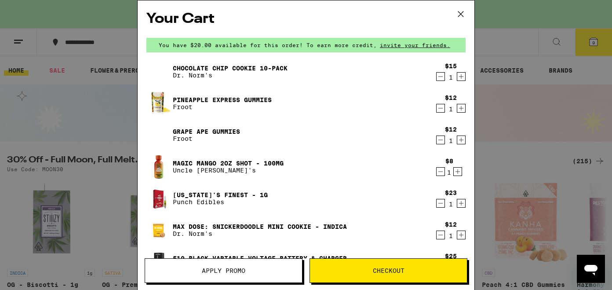
click at [252, 271] on span "Apply Promo" at bounding box center [223, 270] width 157 height 6
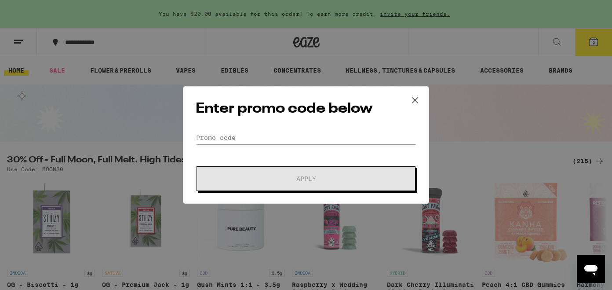
click at [33, 95] on div "Enter promo code below Promo Code Apply" at bounding box center [306, 145] width 612 height 290
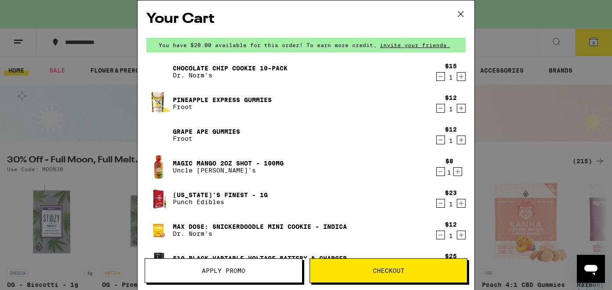
click at [223, 265] on button "Apply Promo" at bounding box center [224, 270] width 158 height 25
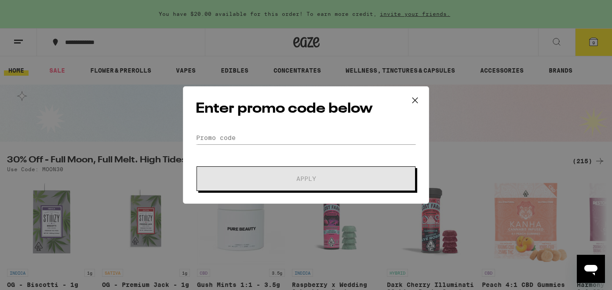
click at [227, 129] on div "Enter promo code below Promo Code Apply" at bounding box center [306, 144] width 246 height 117
click at [229, 143] on input "Promo Code" at bounding box center [306, 137] width 221 height 13
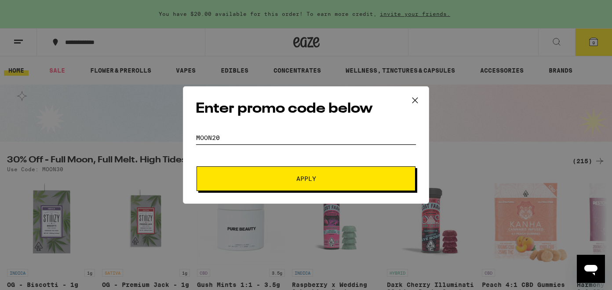
click at [229, 143] on input "Moon20" at bounding box center [306, 137] width 221 height 13
type input "Moon30"
click at [261, 181] on span "Apply" at bounding box center [306, 178] width 158 height 6
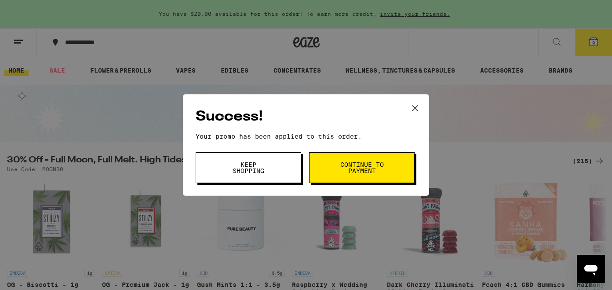
click at [388, 169] on button "Continue to payment" at bounding box center [362, 167] width 106 height 31
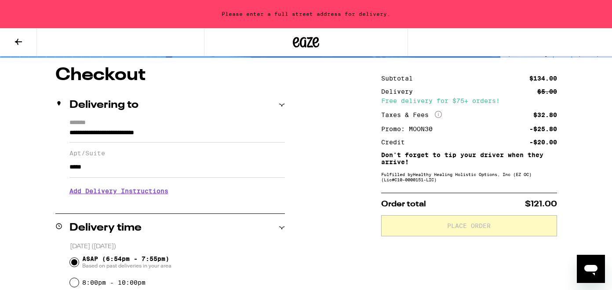
scroll to position [68, 0]
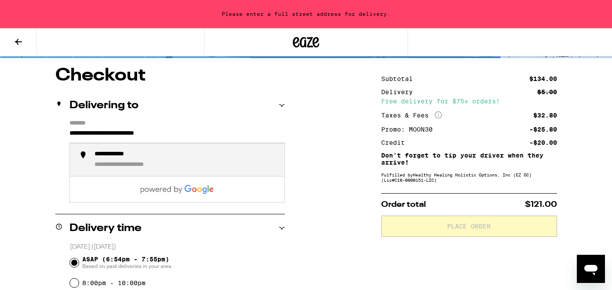
drag, startPoint x: 193, startPoint y: 136, endPoint x: 0, endPoint y: 142, distance: 193.6
drag, startPoint x: 194, startPoint y: 133, endPoint x: 59, endPoint y: 135, distance: 135.0
click at [59, 135] on div "**********" at bounding box center [170, 161] width 230 height 83
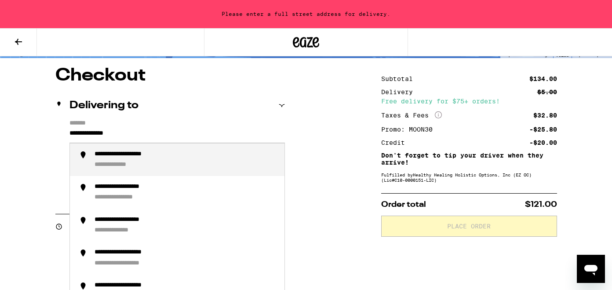
click at [110, 157] on div "**********" at bounding box center [137, 154] width 84 height 8
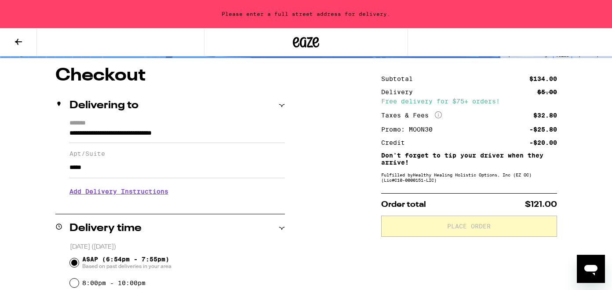
type input "**********"
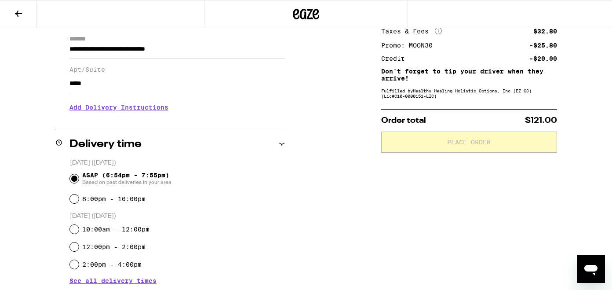
scroll to position [98, 0]
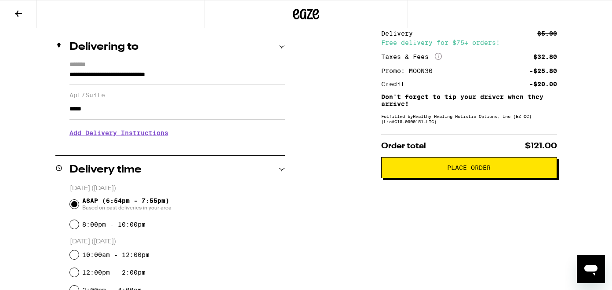
click at [117, 140] on h3 "Add Delivery Instructions" at bounding box center [176, 133] width 215 height 20
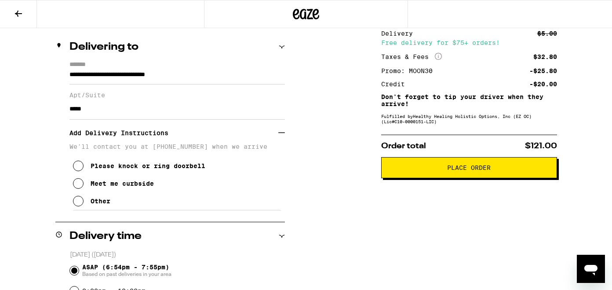
click at [79, 169] on icon at bounding box center [78, 165] width 11 height 11
click at [178, 150] on p "We'll contact you at [PHONE_NUMBER] when we arrive" at bounding box center [176, 146] width 215 height 7
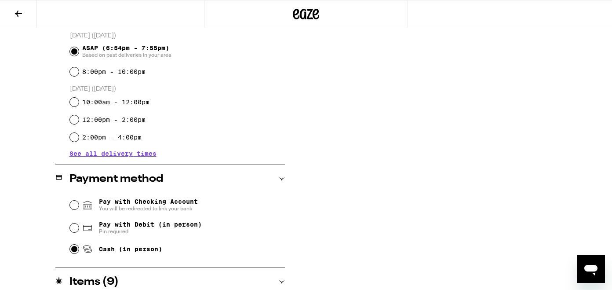
scroll to position [125, 0]
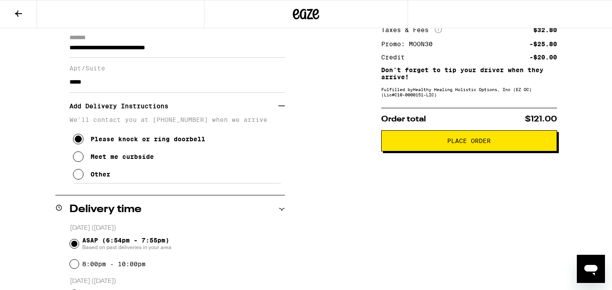
click at [456, 144] on span "Place Order" at bounding box center [469, 141] width 44 height 6
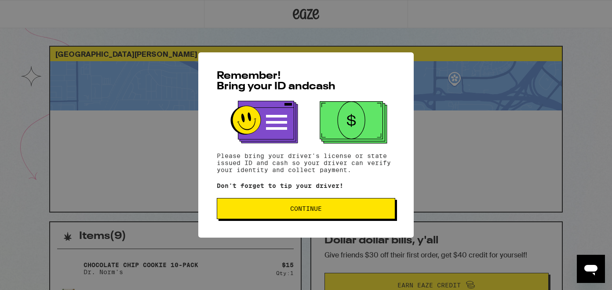
click at [308, 212] on span "Continue" at bounding box center [306, 208] width 32 height 6
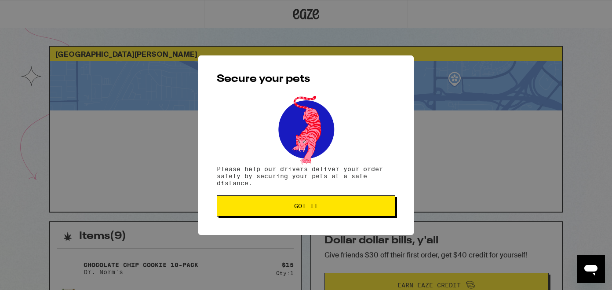
click at [309, 212] on button "Got it" at bounding box center [306, 205] width 179 height 21
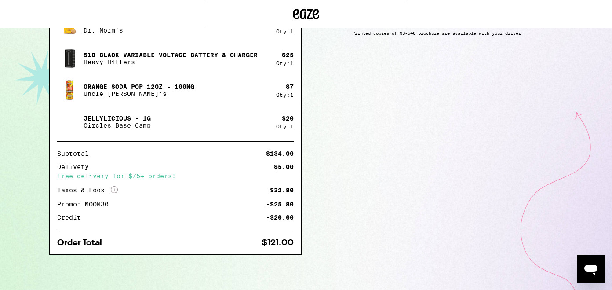
scroll to position [305, 0]
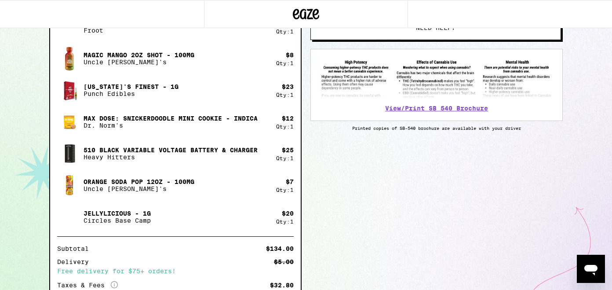
click at [593, 264] on icon "Open messaging window" at bounding box center [591, 269] width 16 height 16
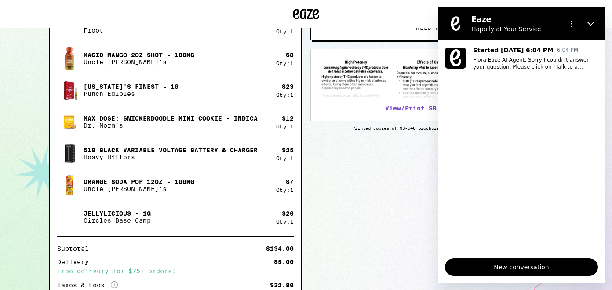
click at [563, 264] on span "New conversation" at bounding box center [521, 267] width 138 height 11
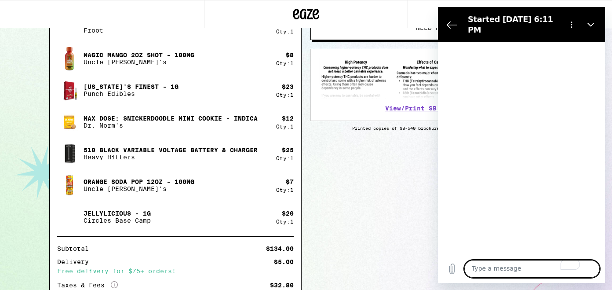
click at [508, 269] on textarea "To enrich screen reader interactions, please activate Accessibility in Grammarl…" at bounding box center [531, 269] width 135 height 18
type textarea "h"
type textarea "x"
type textarea "hi"
type textarea "x"
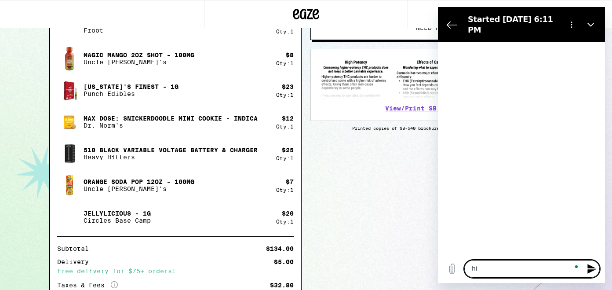
type textarea "hi"
type textarea "x"
type textarea "hi"
type textarea "x"
type textarea "hi,"
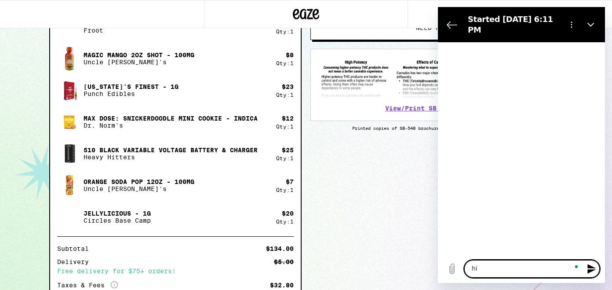
type textarea "x"
type textarea "hi,"
type textarea "x"
type textarea "hi, i"
type textarea "x"
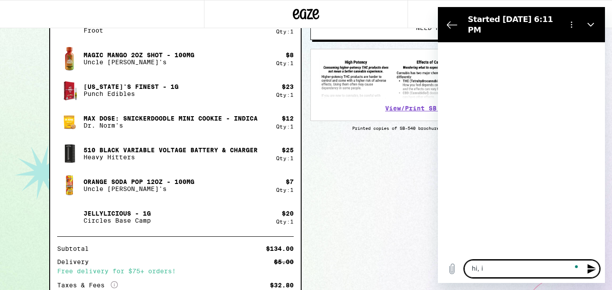
type textarea "hi, i"
type textarea "x"
type textarea "hi, i w"
type textarea "x"
type textarea "hi, i wa"
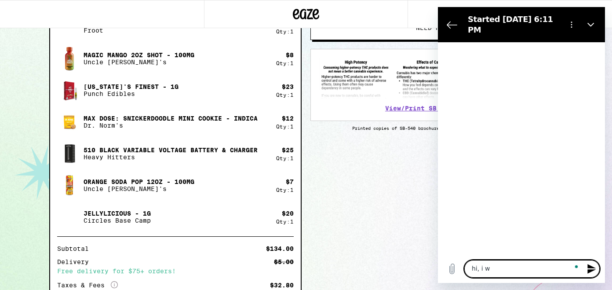
type textarea "x"
type textarea "hi, i wan"
type textarea "x"
type textarea "hi, i want"
type textarea "x"
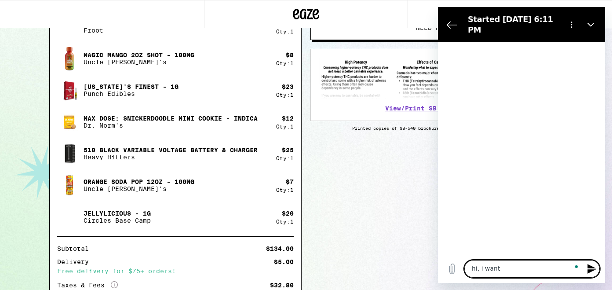
type textarea "hi, i want"
type textarea "x"
type textarea "hi, i want t"
type textarea "x"
type textarea "hi, i want to"
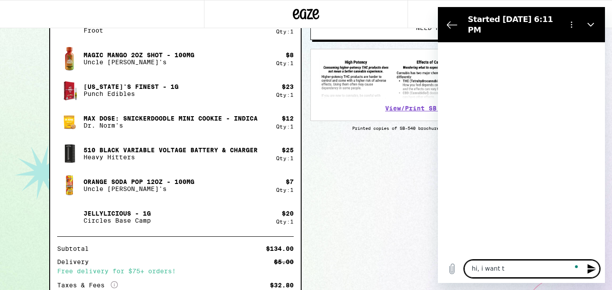
type textarea "x"
type textarea "hi, i want to"
type textarea "x"
type textarea "hi, i want to m"
type textarea "x"
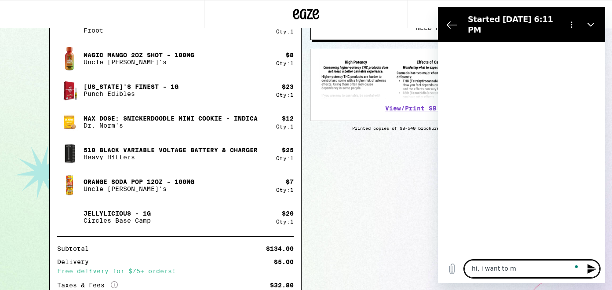
type textarea "hi, i want to ma"
type textarea "x"
type textarea "hi, i want to mak"
type textarea "x"
type textarea "hi, i want to make"
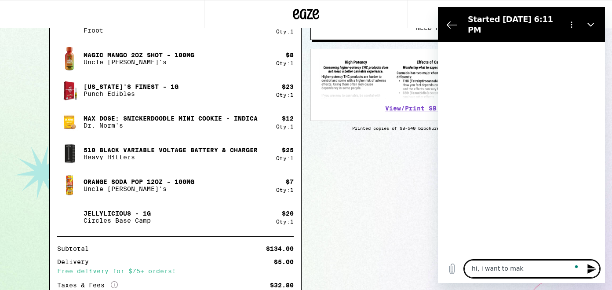
type textarea "x"
type textarea "hi, i want to make"
type textarea "x"
type textarea "hi, i want to make s"
type textarea "x"
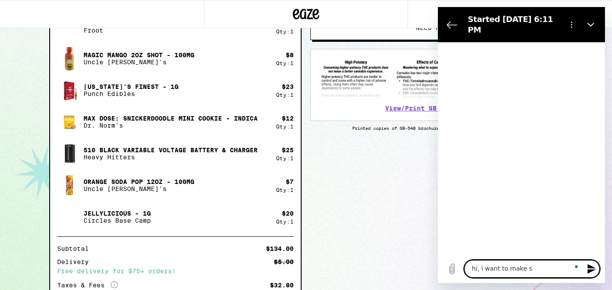
type textarea "hi, i want to make su"
type textarea "x"
type textarea "hi, i want to make sur"
type textarea "x"
type textarea "hi, i want to make sure"
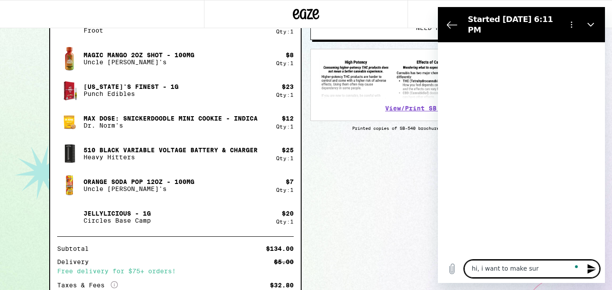
type textarea "x"
type textarea "hi, i want to make sure"
type textarea "x"
type textarea "hi, i want to make sure ""
type textarea "x"
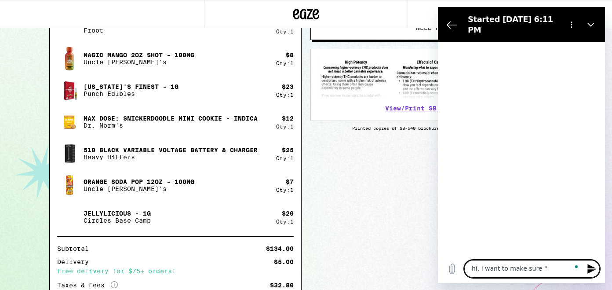
type textarea "hi, i want to make sure"
type textarea "x"
type textarea "hi, i want to make sure a"
type textarea "x"
type textarea "hi, i want to make sure ap"
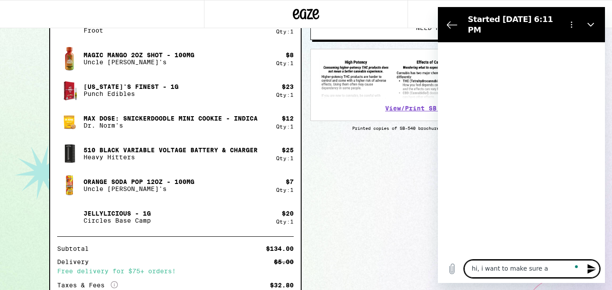
type textarea "x"
type textarea "hi, i want to make sure apa"
type textarea "x"
type textarea "hi, i want to make sure apar"
type textarea "x"
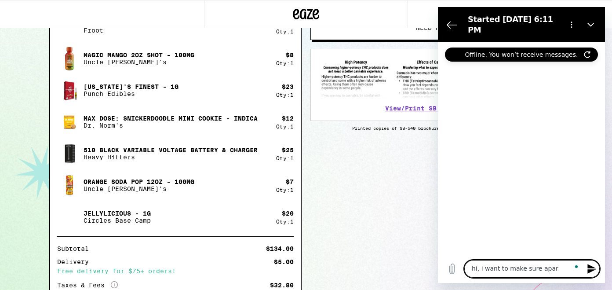
type textarea "hi, i want to make sure apart"
type textarea "x"
type textarea "hi, i want to make sure apartm"
type textarea "x"
type textarea "hi, i want to make sure apartme"
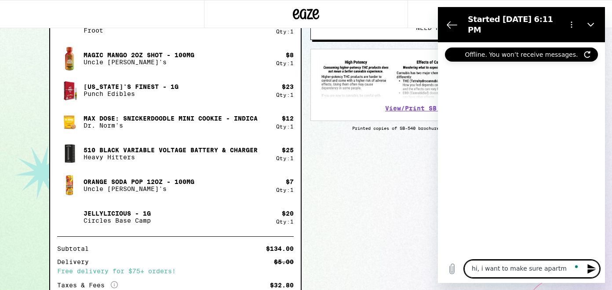
type textarea "x"
type textarea "hi, i want to make sure apartmen"
type textarea "x"
type textarea "hi, i want to make sure apartment"
type textarea "x"
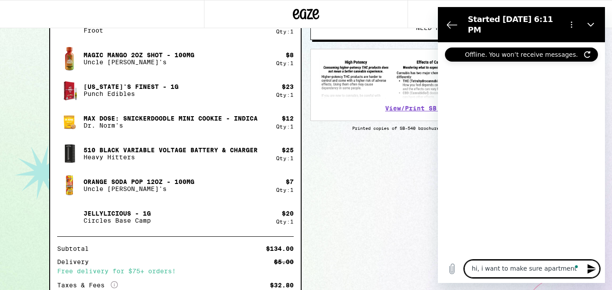
type textarea "hi, i want to make sure apartment"
type textarea "x"
type textarea "hi, i want to make sure apartment F"
type textarea "x"
type textarea "hi, i want to make sure apartment F"
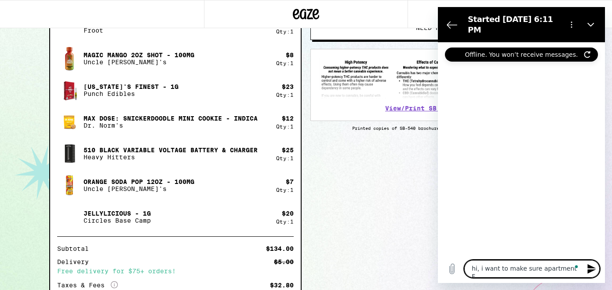
type textarea "x"
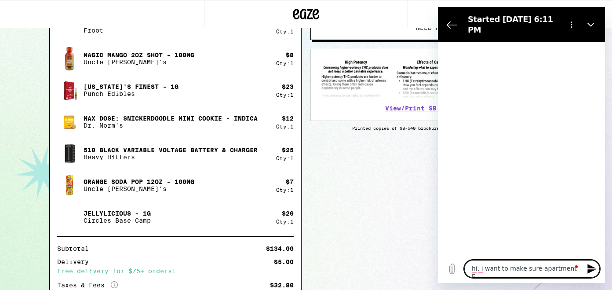
type textarea "hi, i want to make sure apartment F w"
type textarea "x"
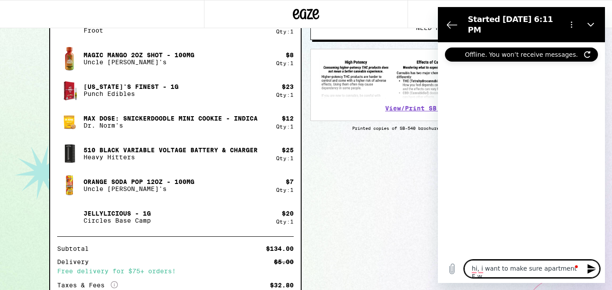
type textarea "hi, i want to make sure apartment F wa"
type textarea "x"
type textarea "hi, i want to make sure apartment F was"
type textarea "x"
type textarea "hi, i want to make sure apartment F was"
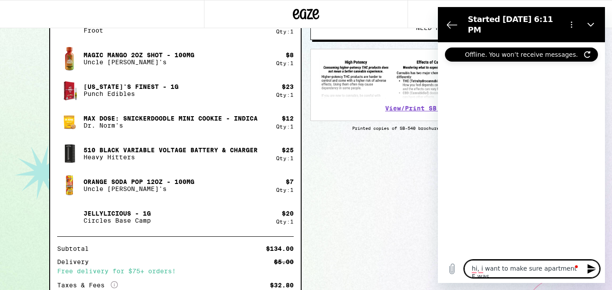
type textarea "x"
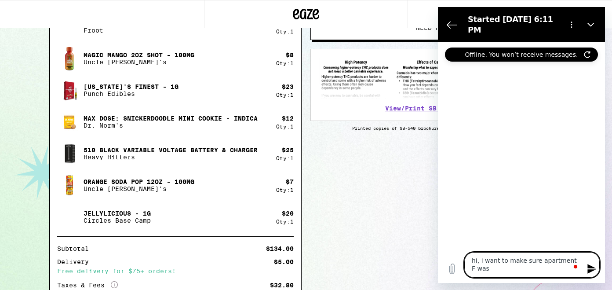
type textarea "hi, i want to make sure apartment F was i"
type textarea "x"
type textarea "hi, i want to make sure apartment F was in"
type textarea "x"
type textarea "hi, i want to make sure apartment F was in"
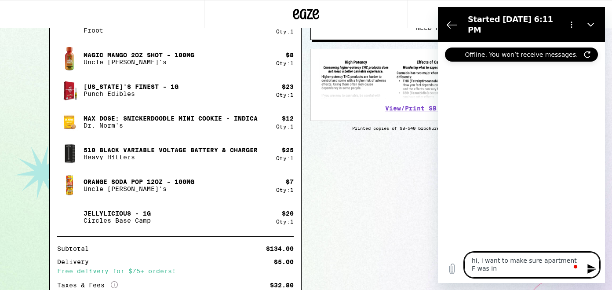
type textarea "x"
type textarea "hi, i want to make sure apartment F was in t"
type textarea "x"
type textarea "hi, i want to make sure apartment F was in th"
type textarea "x"
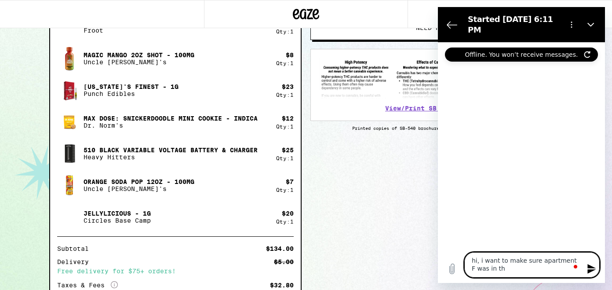
type textarea "hi, i want to make sure apartment F was in the"
type textarea "x"
type textarea "hi, i want to make sure apartment F was in the"
type textarea "x"
type textarea "hi, i want to make sure apartment F was in the d"
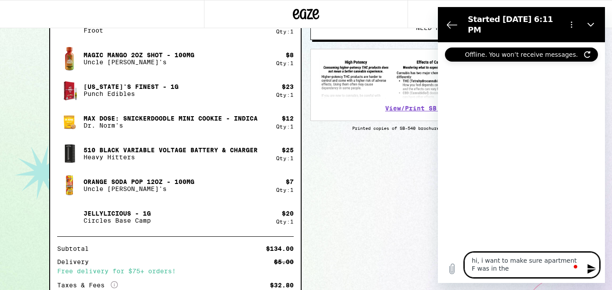
type textarea "x"
type textarea "hi, i want to make sure apartment F was in the de"
type textarea "x"
type textarea "hi, i want to make sure apartment F was in the del"
type textarea "x"
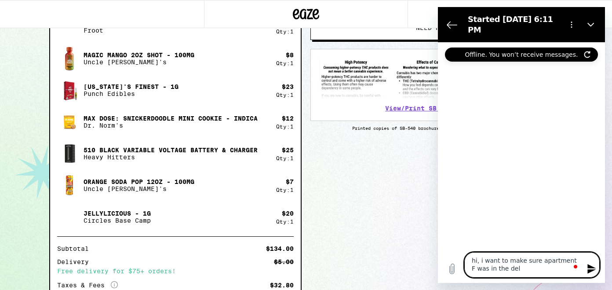
type textarea "hi, i want to make sure apartment F was in the deli"
type textarea "x"
type textarea "hi, i want to make sure apartment F was in the deliv"
type textarea "x"
type textarea "hi, i want to make sure apartment F was in the delive"
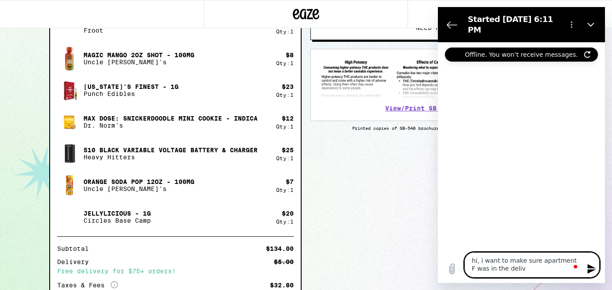
type textarea "x"
type textarea "hi, i want to make sure apartment F was in the deliver"
type textarea "x"
type textarea "hi, i want to make sure apartment F was in the delivery"
type textarea "x"
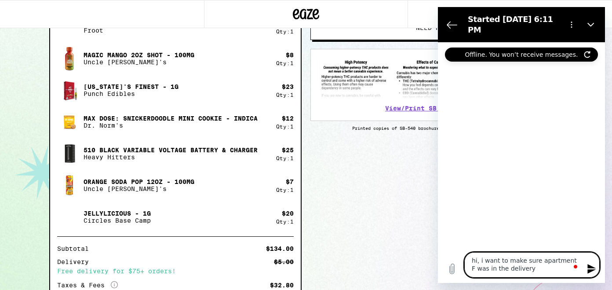
type textarea "hi, i want to make sure apartment F was in the delivery"
type textarea "x"
type textarea "hi, i want to make sure apartment F was in the delivery a"
type textarea "x"
type textarea "hi, i want to make sure apartment F was in the delivery ad"
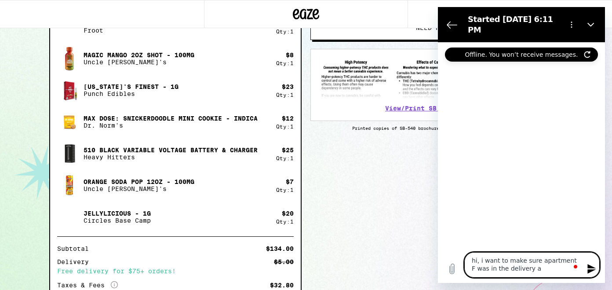
type textarea "x"
type textarea "hi, i want to make sure apartment F was in the delivery add"
type textarea "x"
type textarea "hi, i want to make sure apartment F was in the delivery addr"
type textarea "x"
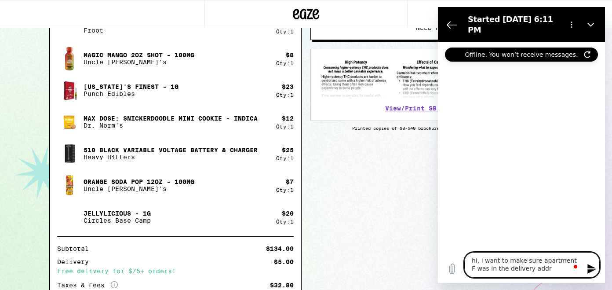
type textarea "hi, i want to make sure apartment F was in the delivery addre"
type textarea "x"
type textarea "hi, i want to make sure apartment F was in the delivery addres"
type textarea "x"
type textarea "hi, i want to make sure apartment F was in the delivery address"
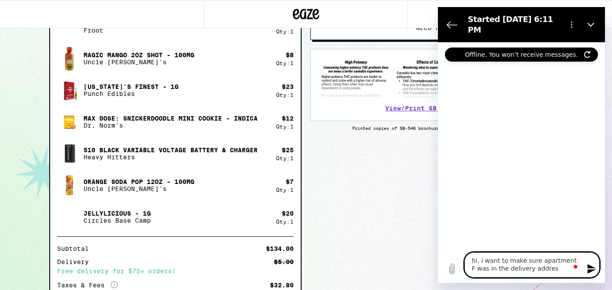
type textarea "x"
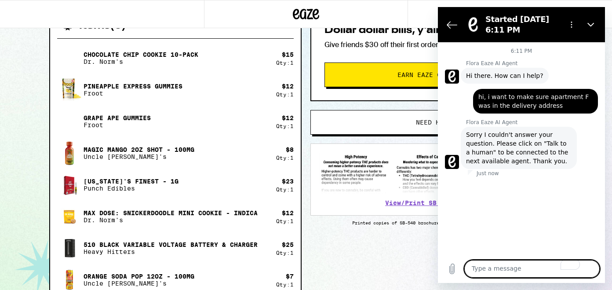
scroll to position [95, 0]
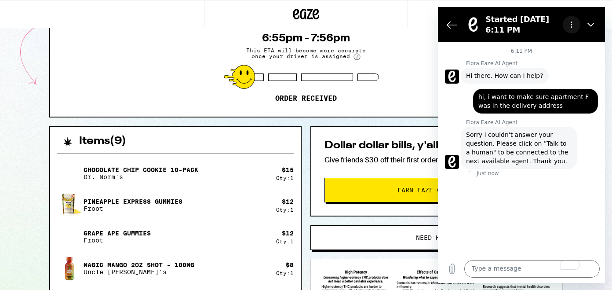
click at [568, 25] on icon "Options menu" at bounding box center [571, 24] width 7 height 7
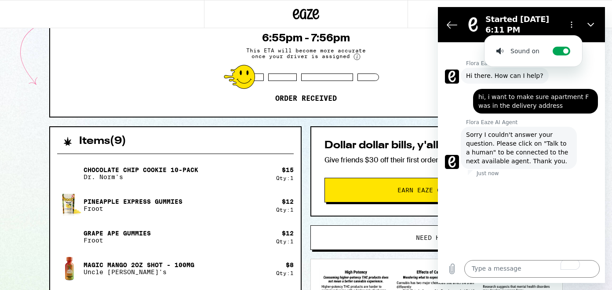
click at [513, 33] on h2 "Started Sep 13 at 6:11 PM" at bounding box center [522, 24] width 74 height 21
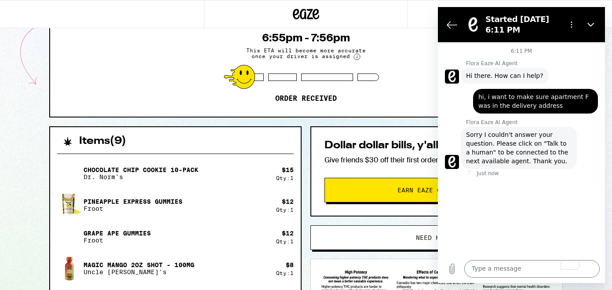
click at [479, 160] on span "Sorry I couldn't answer your question. Please click on "Talk to a human" to be …" at bounding box center [519, 147] width 106 height 35
click at [482, 128] on div "Flora Eaze AI Agent says: Sorry I couldn't answer your question. Please click o…" at bounding box center [519, 148] width 116 height 42
click at [491, 27] on h2 "Started Sep 13 at 6:11 PM" at bounding box center [522, 24] width 74 height 21
click at [589, 25] on icon "Close" at bounding box center [590, 24] width 7 height 7
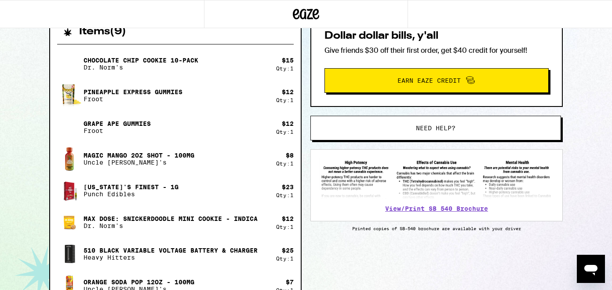
scroll to position [197, 0]
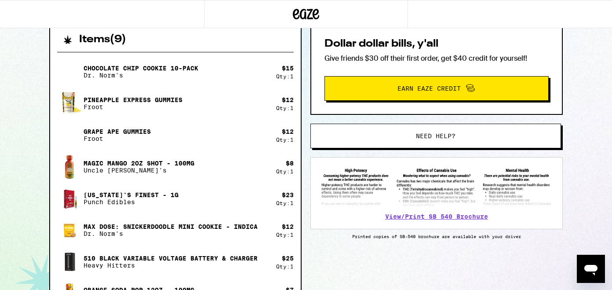
click at [463, 135] on span "Need help?" at bounding box center [436, 136] width 190 height 6
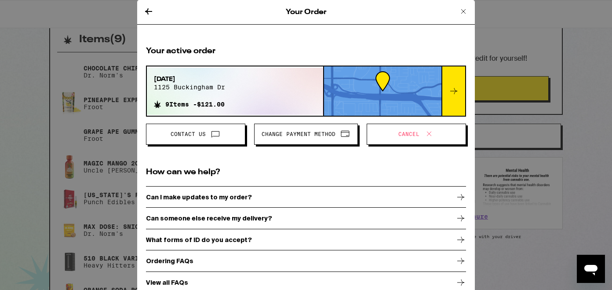
click at [199, 135] on span "Contact Us" at bounding box center [188, 133] width 35 height 5
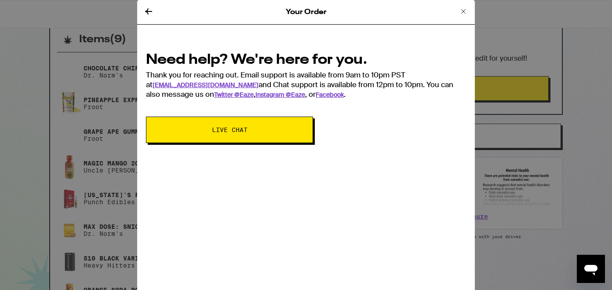
click at [199, 135] on button "Live Chat" at bounding box center [229, 130] width 167 height 26
type textarea "x"
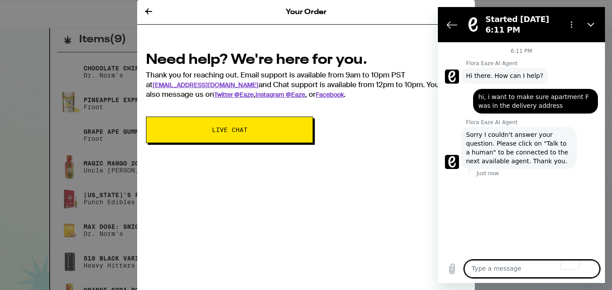
click at [148, 12] on icon at bounding box center [148, 11] width 11 height 11
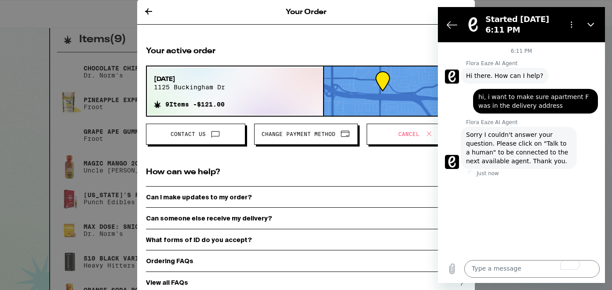
click at [399, 142] on button "Cancel" at bounding box center [416, 134] width 99 height 21
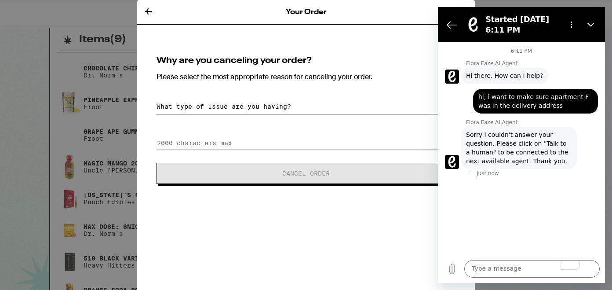
click at [385, 144] on input at bounding box center [306, 142] width 299 height 13
type input "i"
type input "I need to pu"
click at [448, 24] on icon "Back to the conversation list" at bounding box center [452, 24] width 11 height 11
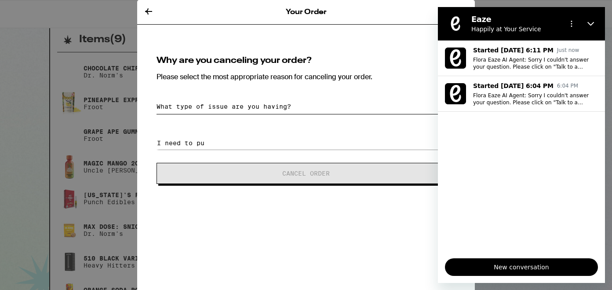
click at [143, 9] on div "Your Order" at bounding box center [306, 12] width 338 height 25
drag, startPoint x: 593, startPoint y: 24, endPoint x: 1031, endPoint y: 30, distance: 438.0
click at [593, 24] on icon "Close" at bounding box center [590, 23] width 7 height 7
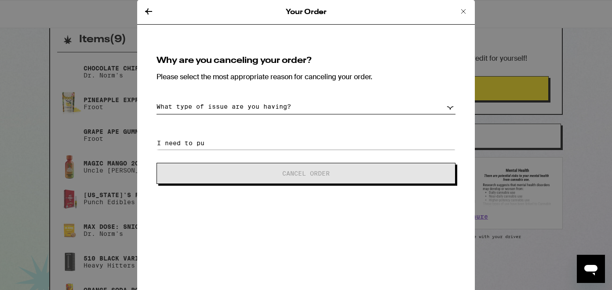
click at [148, 14] on icon at bounding box center [148, 11] width 7 height 6
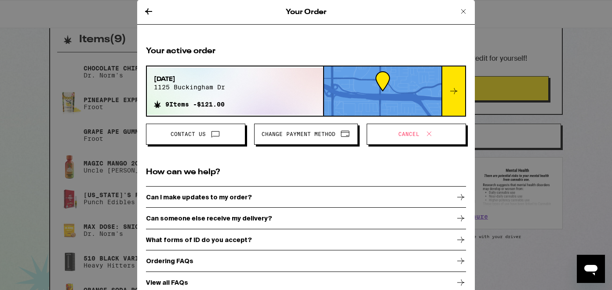
click at [221, 144] on button "Contact Us" at bounding box center [195, 134] width 99 height 21
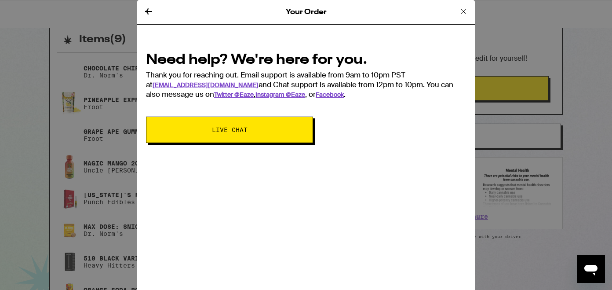
click at [148, 7] on icon at bounding box center [148, 11] width 11 height 11
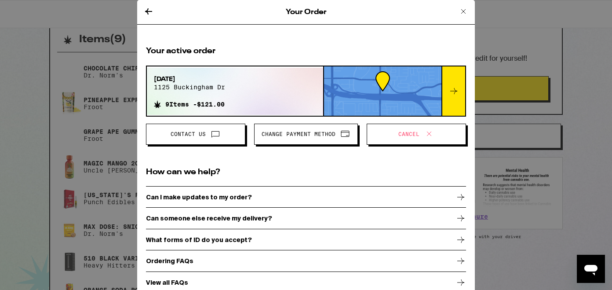
scroll to position [12, 0]
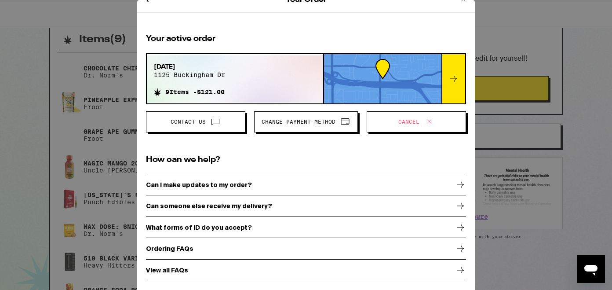
click at [186, 125] on span "Contact Us" at bounding box center [195, 121] width 84 height 11
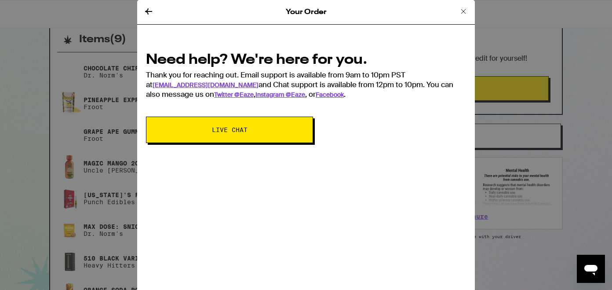
click at [186, 125] on button "Live Chat" at bounding box center [229, 130] width 167 height 26
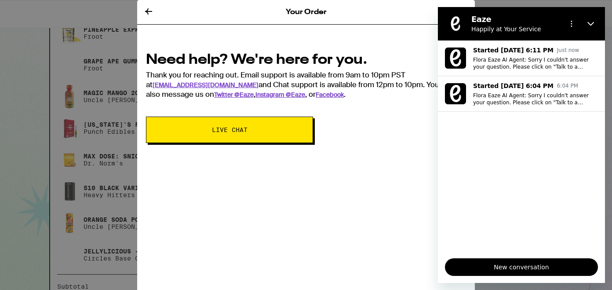
scroll to position [222, 0]
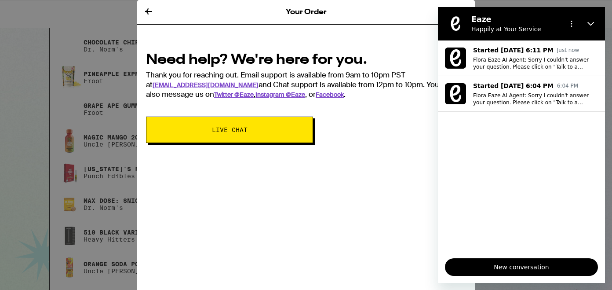
click at [507, 272] on span "New conversation" at bounding box center [521, 267] width 138 height 11
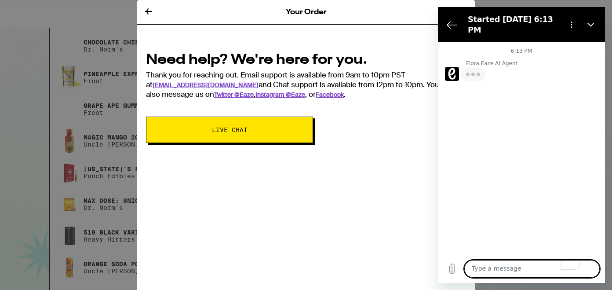
type textarea "x"
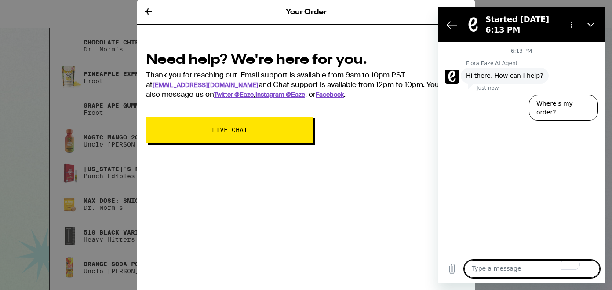
type textarea "i"
type textarea "x"
type textarea "i"
type textarea "x"
type textarea "i c"
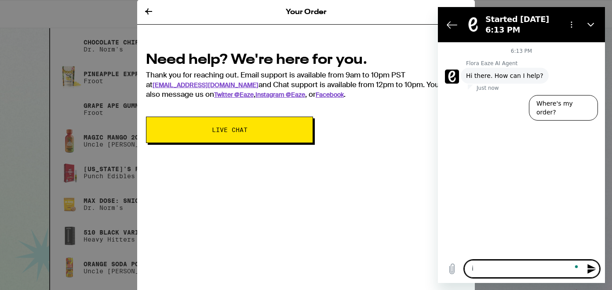
type textarea "x"
type textarea "i cn"
type textarea "x"
type textarea "i cna"
type textarea "x"
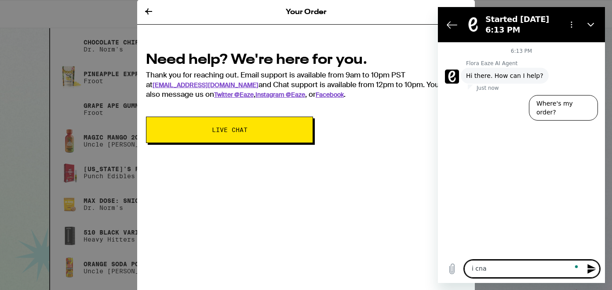
type textarea "i cnat"
type textarea "x"
type textarea "i cnat"
type textarea "x"
type textarea "i cnat"
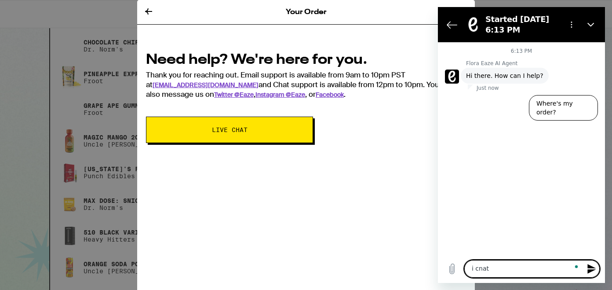
type textarea "x"
type textarea "i cna"
type textarea "x"
type textarea "i cn"
type textarea "x"
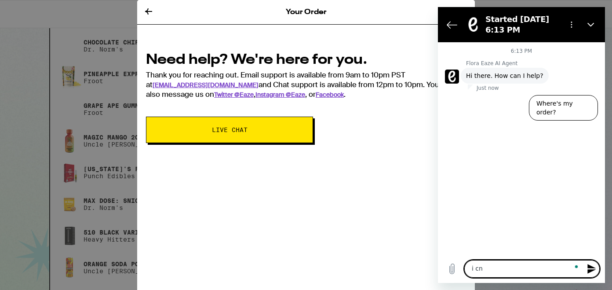
type textarea "i c"
type textarea "x"
type textarea "i ca"
type textarea "x"
type textarea "i c"
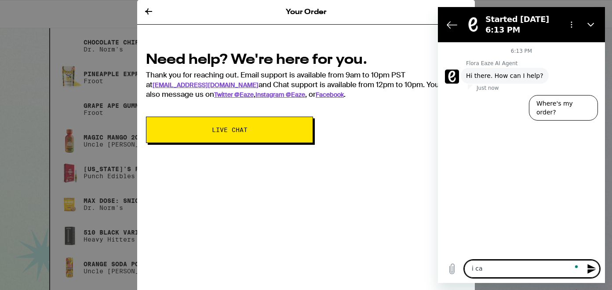
type textarea "x"
type textarea "i cn"
type textarea "x"
type textarea "i c"
type textarea "x"
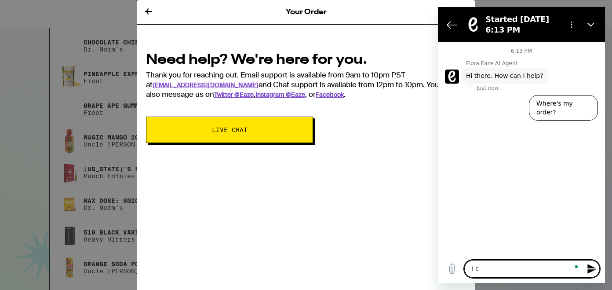
type textarea "i ca"
type textarea "x"
type textarea "i can"
type textarea "x"
type textarea "i cant"
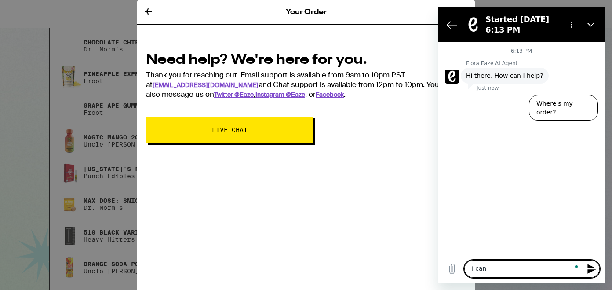
type textarea "x"
type textarea "i cant"
type textarea "x"
type textarea "i cant h"
type textarea "x"
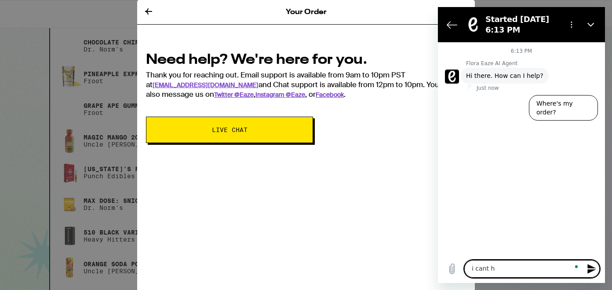
type textarea "i cant ha"
type textarea "x"
type textarea "i cant h"
type textarea "x"
type textarea "i cant"
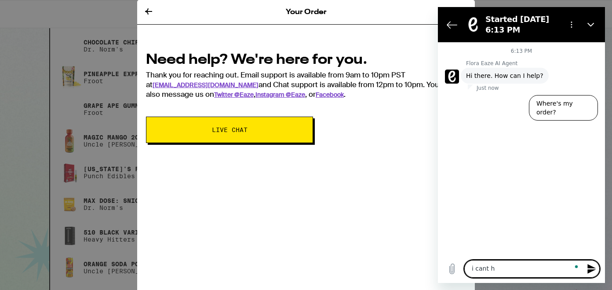
type textarea "x"
type textarea "i cant s"
type textarea "x"
type textarea "i cant se"
type textarea "x"
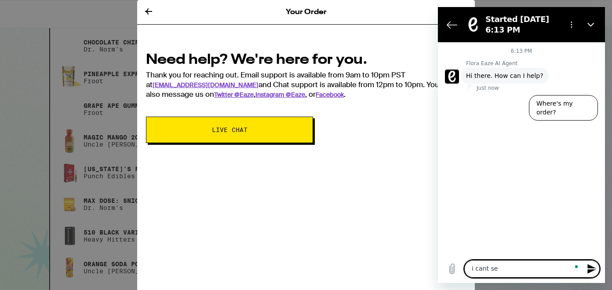
type textarea "i cant see"
type textarea "x"
type textarea "i cant see"
type textarea "x"
type textarea "i cant see w"
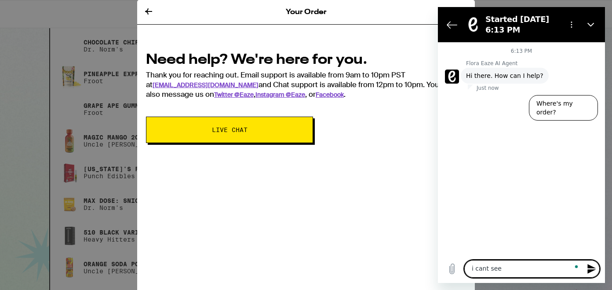
type textarea "x"
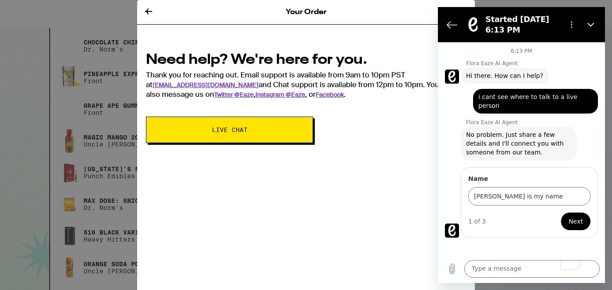
click at [573, 216] on span "Next" at bounding box center [576, 221] width 15 height 11
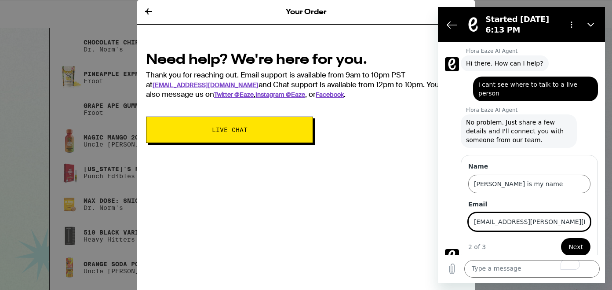
click at [579, 243] on span "Next" at bounding box center [576, 246] width 15 height 11
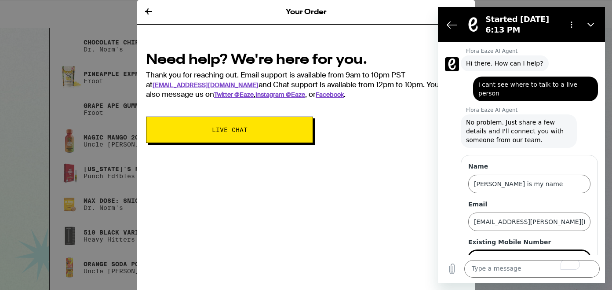
scroll to position [50, 0]
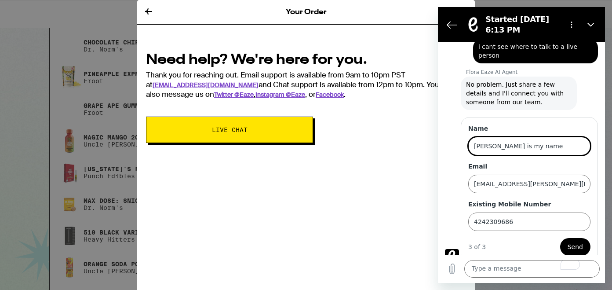
drag, startPoint x: 528, startPoint y: 137, endPoint x: 488, endPoint y: 137, distance: 39.6
click at [488, 137] on input "Sari is my name" at bounding box center [529, 146] width 122 height 18
click at [478, 151] on div "Name Sari Email sari.e.montrone@gmail.com Existing Mobile Number 4242309686" at bounding box center [529, 177] width 122 height 106
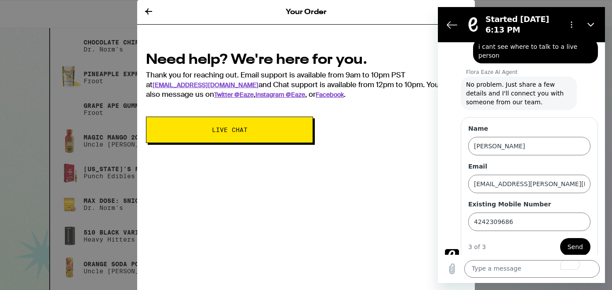
click at [580, 241] on span "Send" at bounding box center [575, 246] width 15 height 11
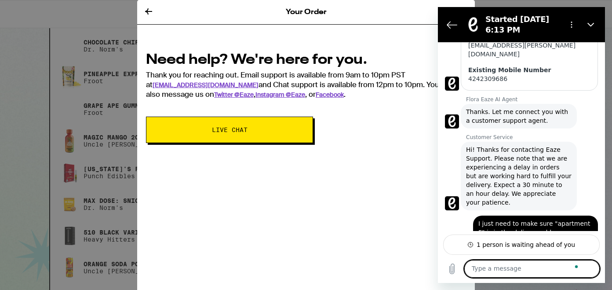
scroll to position [176, 0]
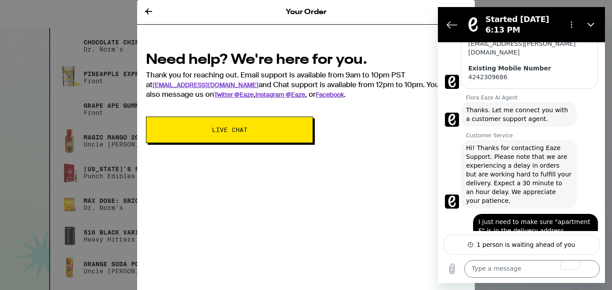
click at [146, 11] on icon at bounding box center [148, 11] width 7 height 6
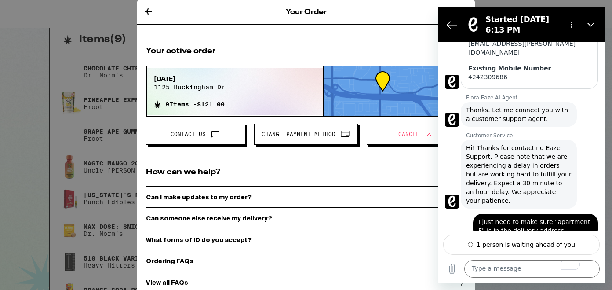
scroll to position [12, 0]
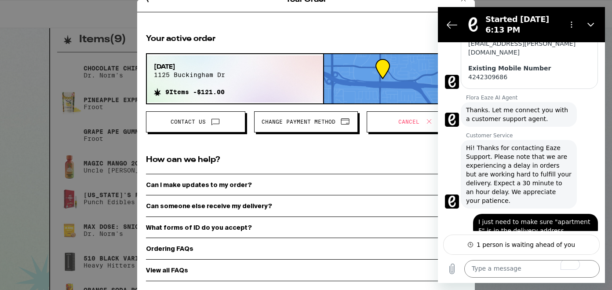
click at [193, 188] on div "Can I make updates to my order?" at bounding box center [306, 185] width 320 height 22
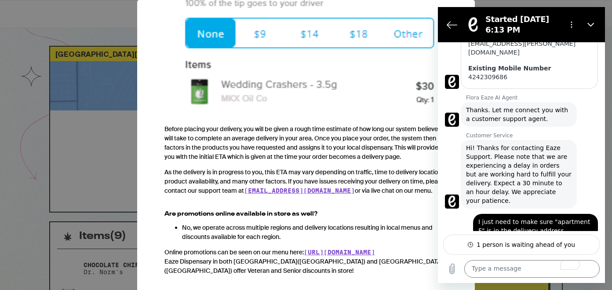
scroll to position [183, 0]
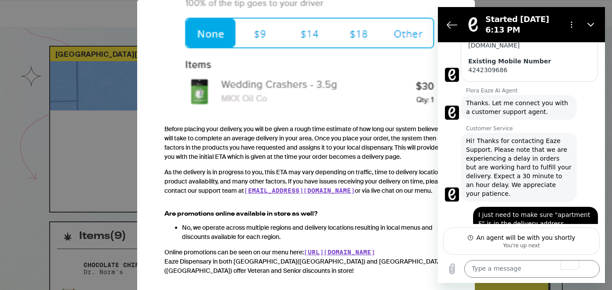
click at [85, 195] on div "Your Order Ordering FAQs We heard from you. You've got questions, and we've got…" at bounding box center [306, 145] width 612 height 290
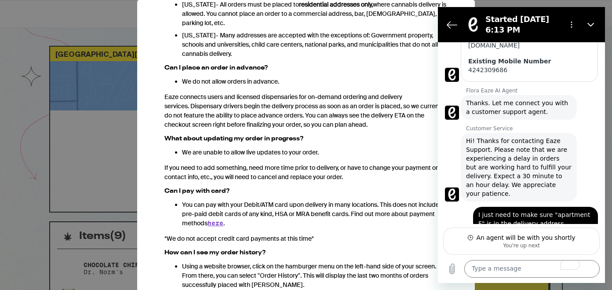
scroll to position [0, 0]
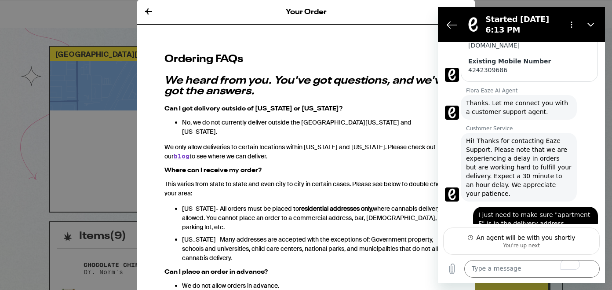
click at [113, 35] on div "Your Order Ordering FAQs We heard from you. You've got questions, and we've got…" at bounding box center [306, 145] width 612 height 290
click at [150, 11] on icon at bounding box center [148, 11] width 7 height 6
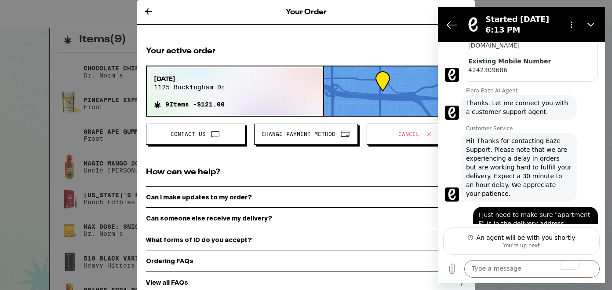
click at [392, 19] on div "Your Order" at bounding box center [306, 12] width 338 height 25
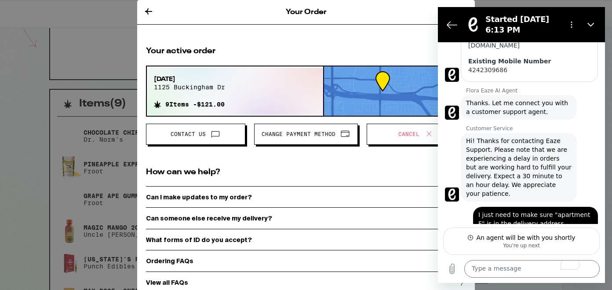
click at [69, 96] on div "Your Order Your active order Sep 13, 2025 1125 buckingham dr 9 Items - $121.00 …" at bounding box center [306, 145] width 612 height 290
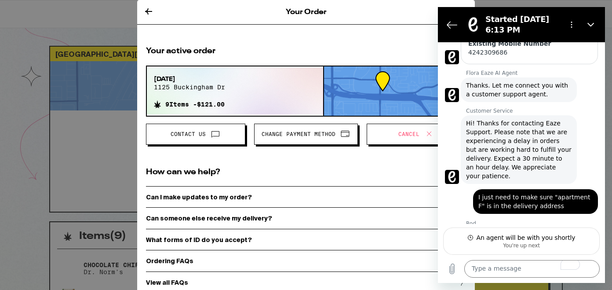
scroll to position [200, 0]
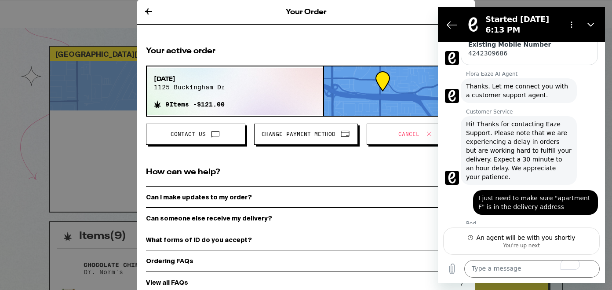
click at [69, 96] on div "Your Order Your active order Sep 13, 2025 1125 buckingham dr 9 Items - $121.00 …" at bounding box center [306, 145] width 612 height 290
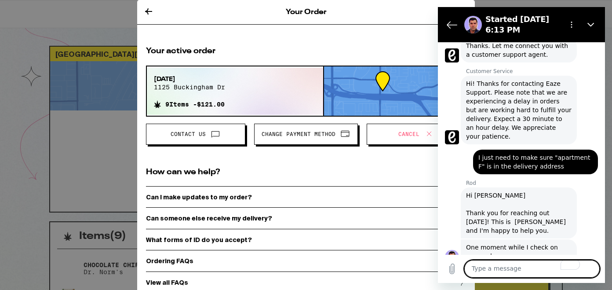
scroll to position [242, 0]
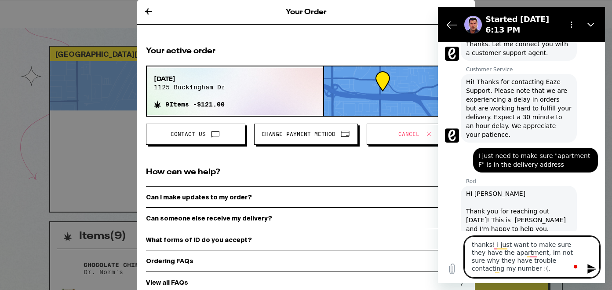
click at [516, 269] on textarea "thanks! i just want to make sure they have the apartment, Im not sure why they …" at bounding box center [531, 256] width 135 height 41
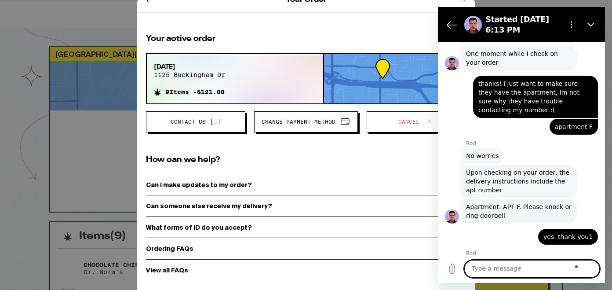
scroll to position [433, 0]
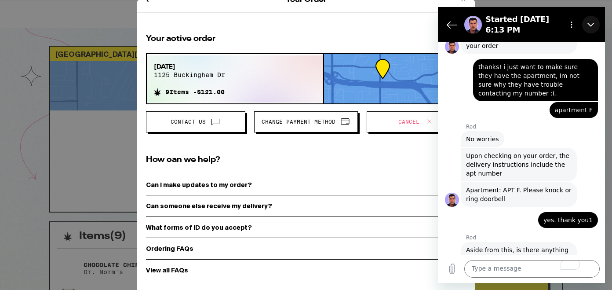
click at [586, 29] on button "Close" at bounding box center [591, 25] width 18 height 18
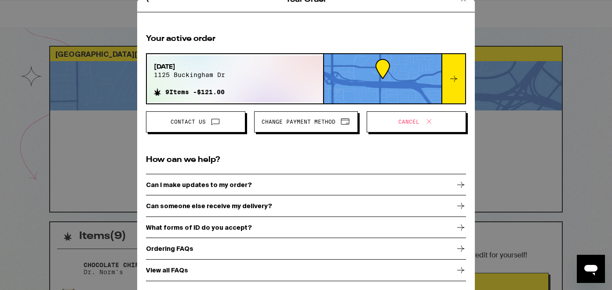
scroll to position [0, 0]
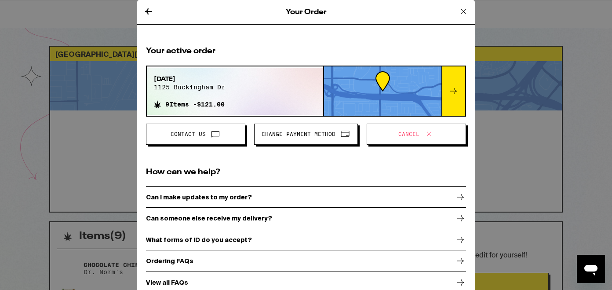
click at [463, 13] on icon at bounding box center [463, 11] width 11 height 11
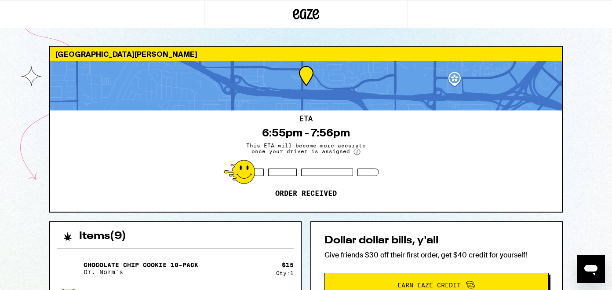
click at [593, 266] on icon "Open messaging window" at bounding box center [590, 270] width 13 height 11
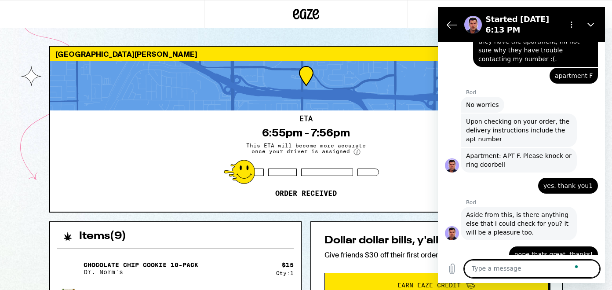
scroll to position [484, 0]
